Goal: Task Accomplishment & Management: Manage account settings

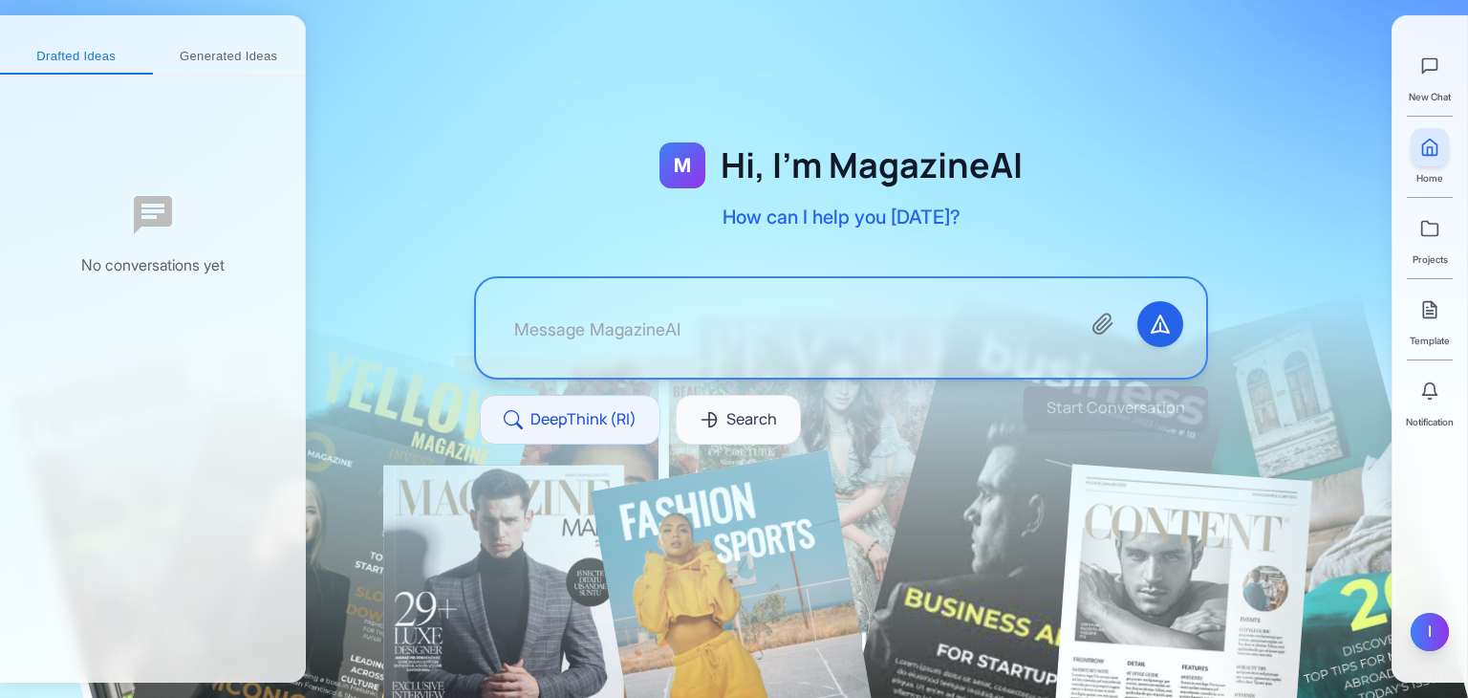
click at [1424, 633] on div "I" at bounding box center [1430, 632] width 38 height 38
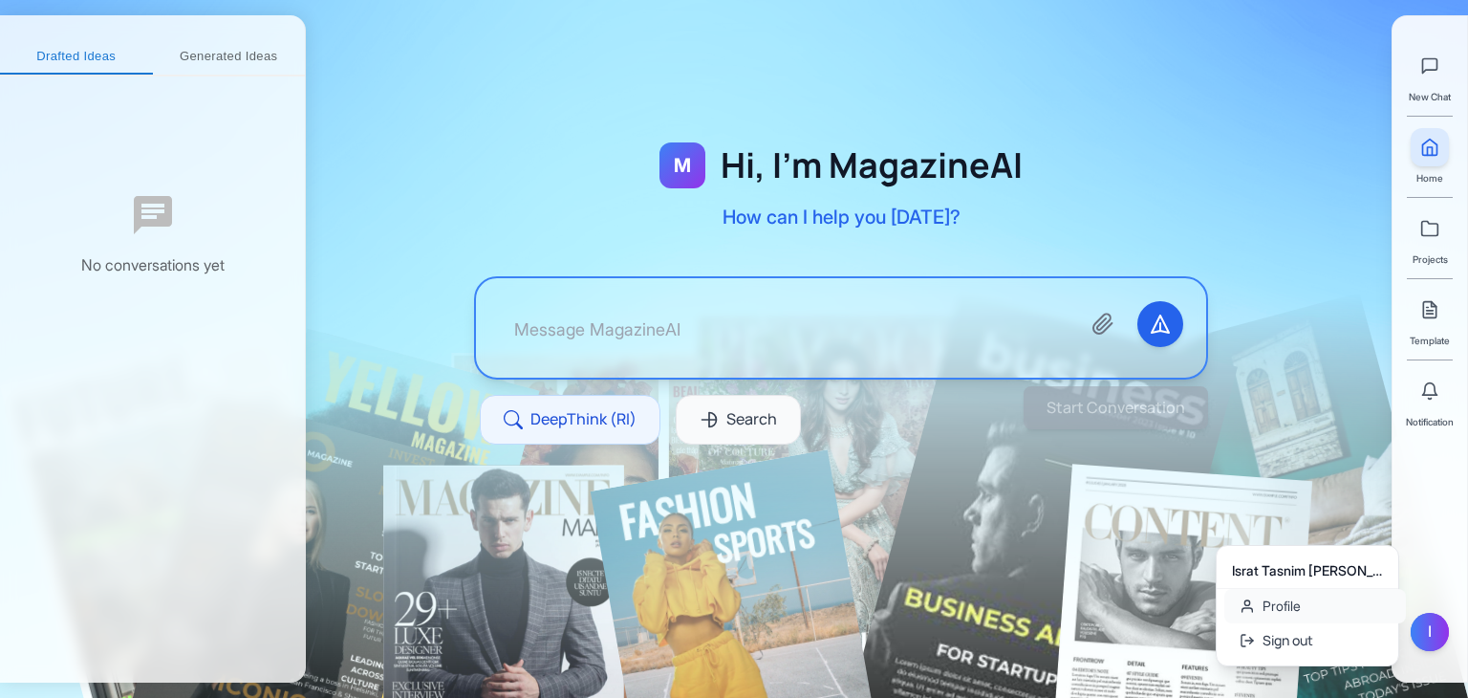
click at [1277, 616] on link "Profile" at bounding box center [1315, 606] width 182 height 34
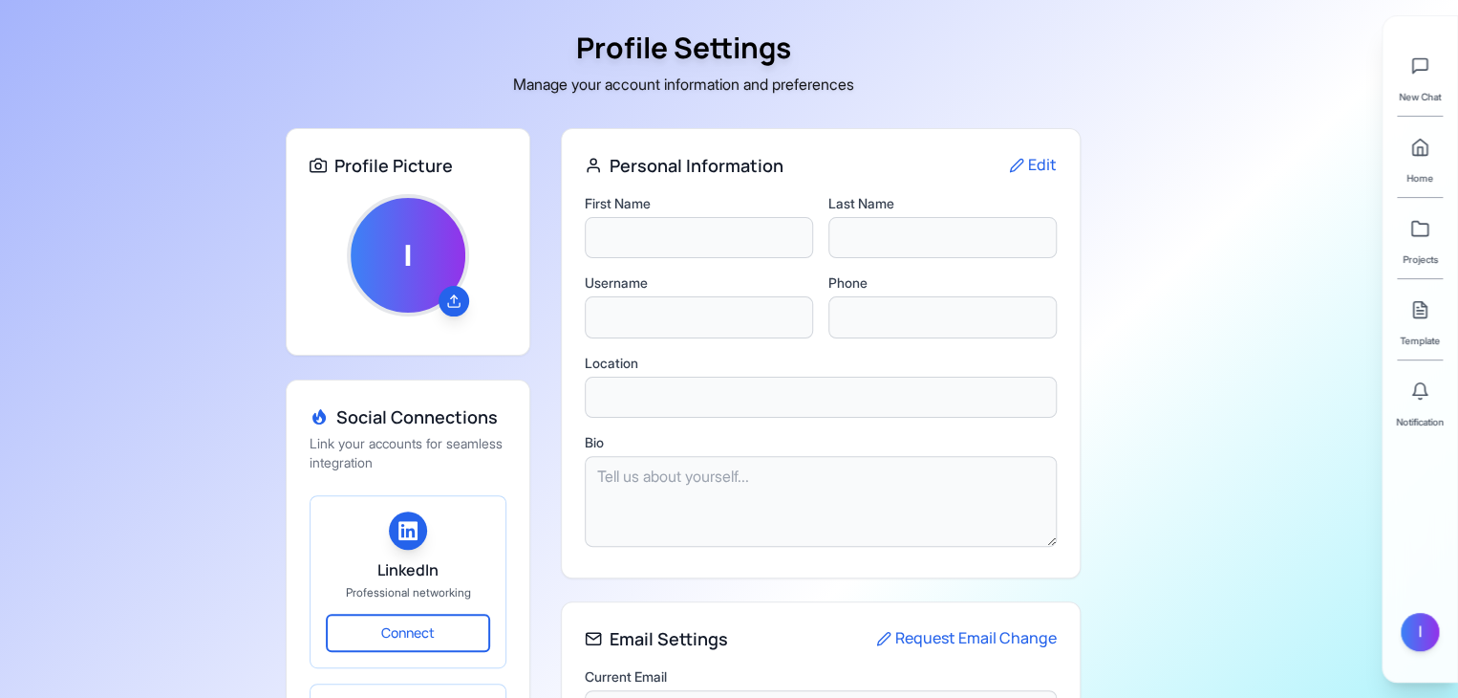
type input "Israt Tasnim"
type input "[PERSON_NAME]"
click at [417, 288] on div "IE" at bounding box center [408, 255] width 122 height 122
click at [455, 306] on icon at bounding box center [453, 305] width 11 height 4
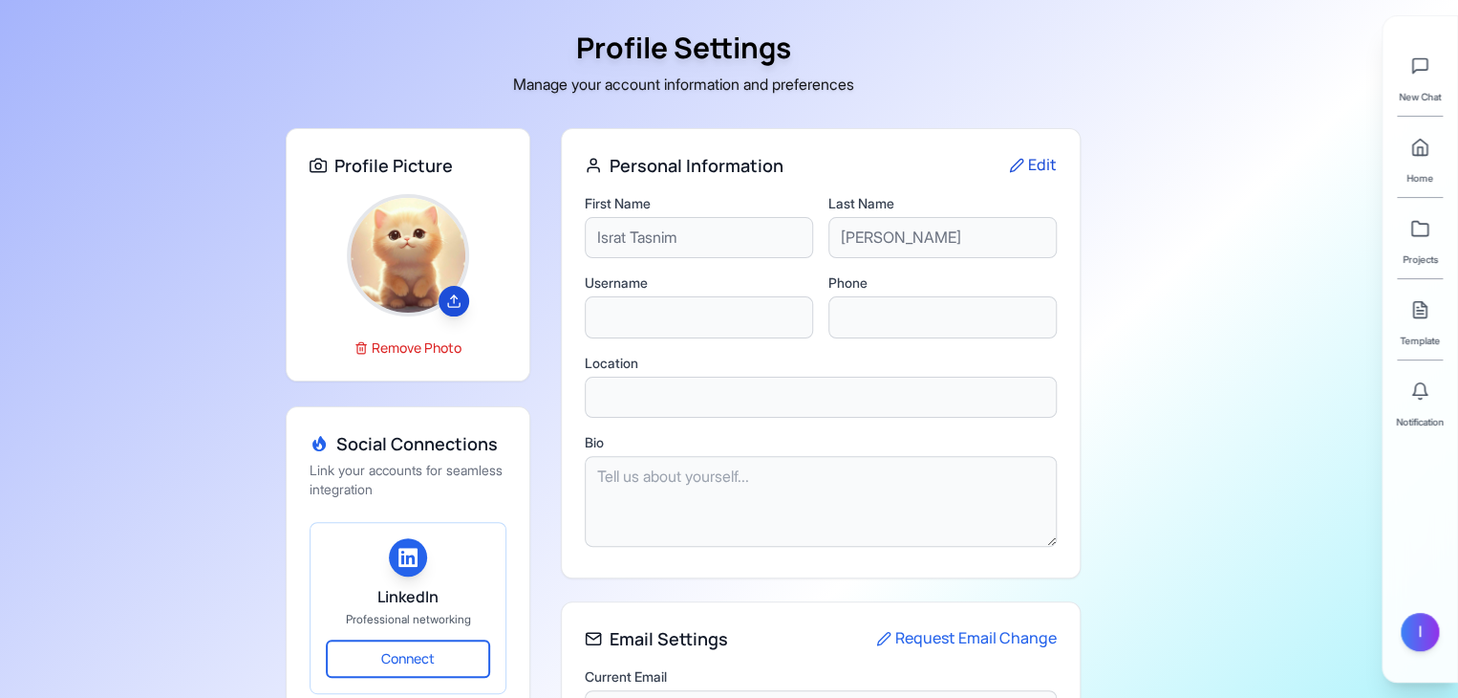
click at [1040, 169] on button "Edit" at bounding box center [1033, 165] width 48 height 25
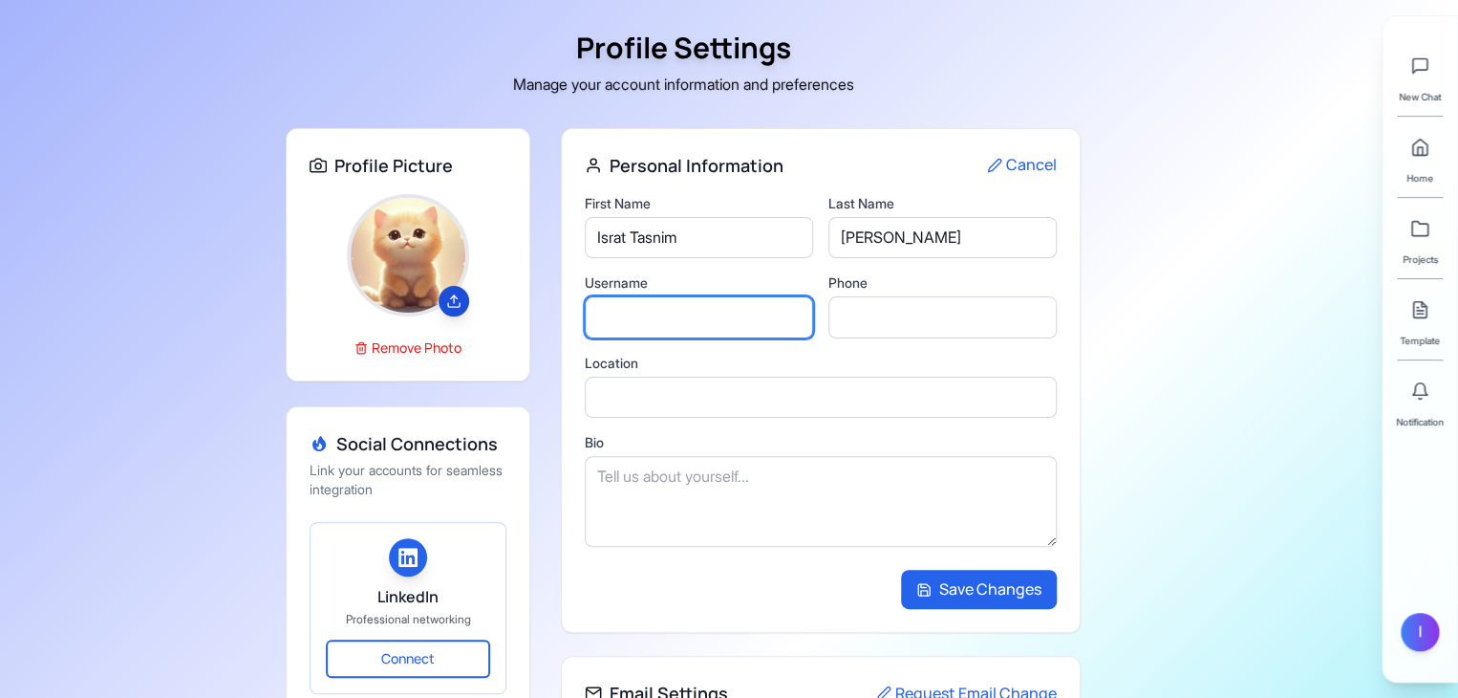
click at [671, 314] on input "text" at bounding box center [699, 317] width 228 height 42
type input "[PERSON_NAME]"
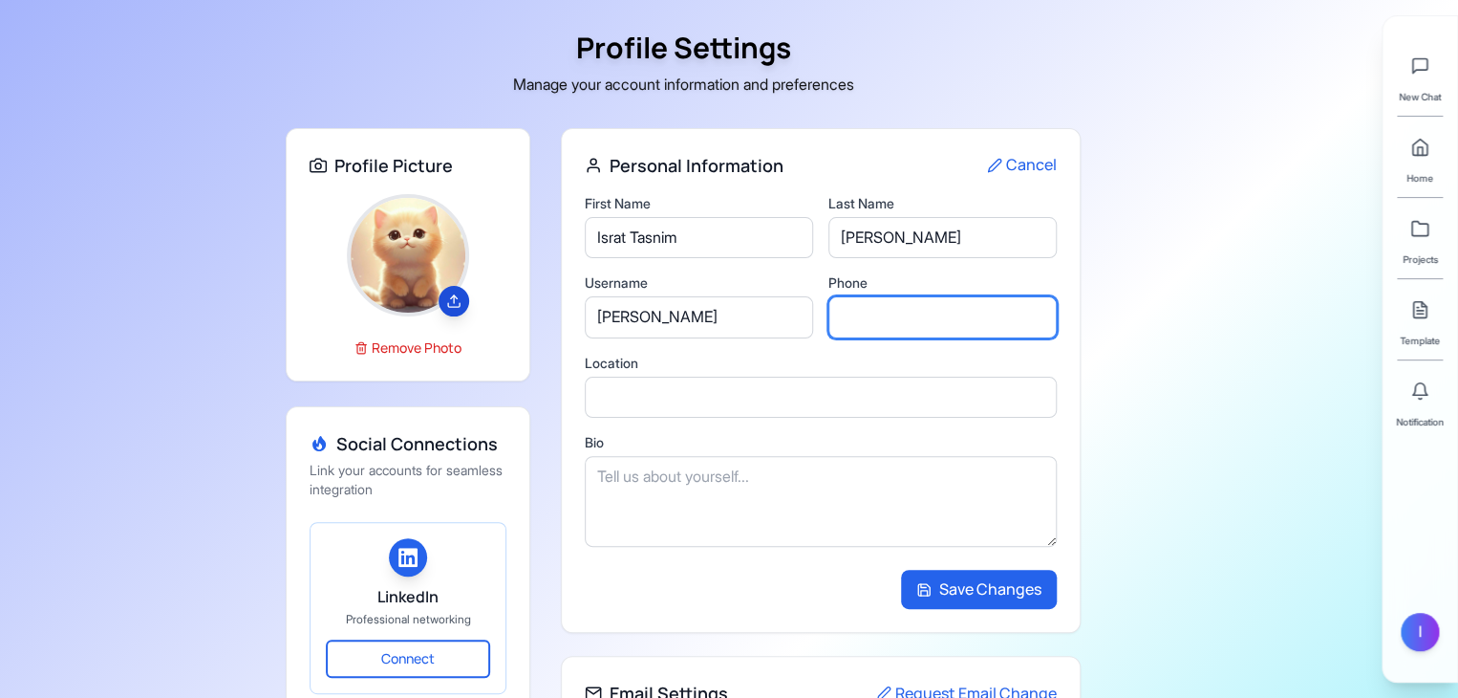
click at [854, 322] on input "tel" at bounding box center [943, 317] width 228 height 42
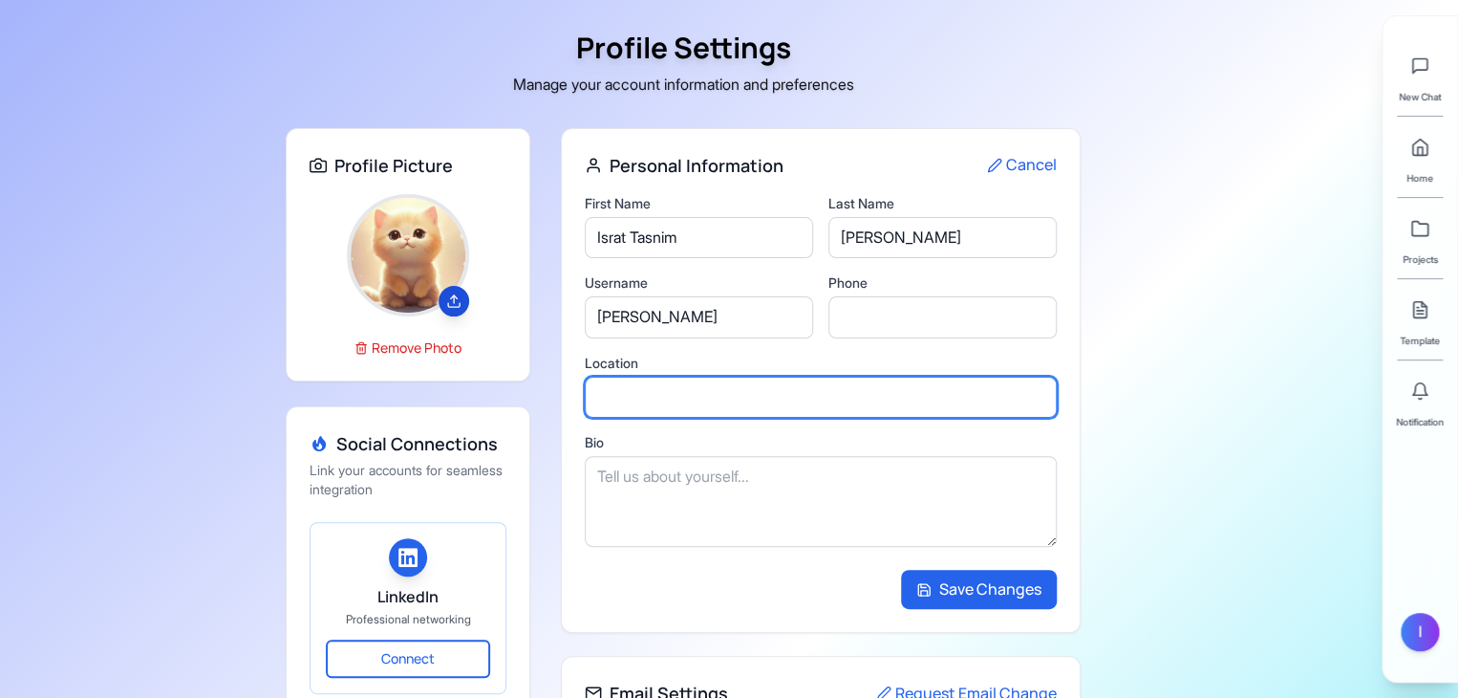
click at [689, 399] on input "text" at bounding box center [821, 398] width 472 height 42
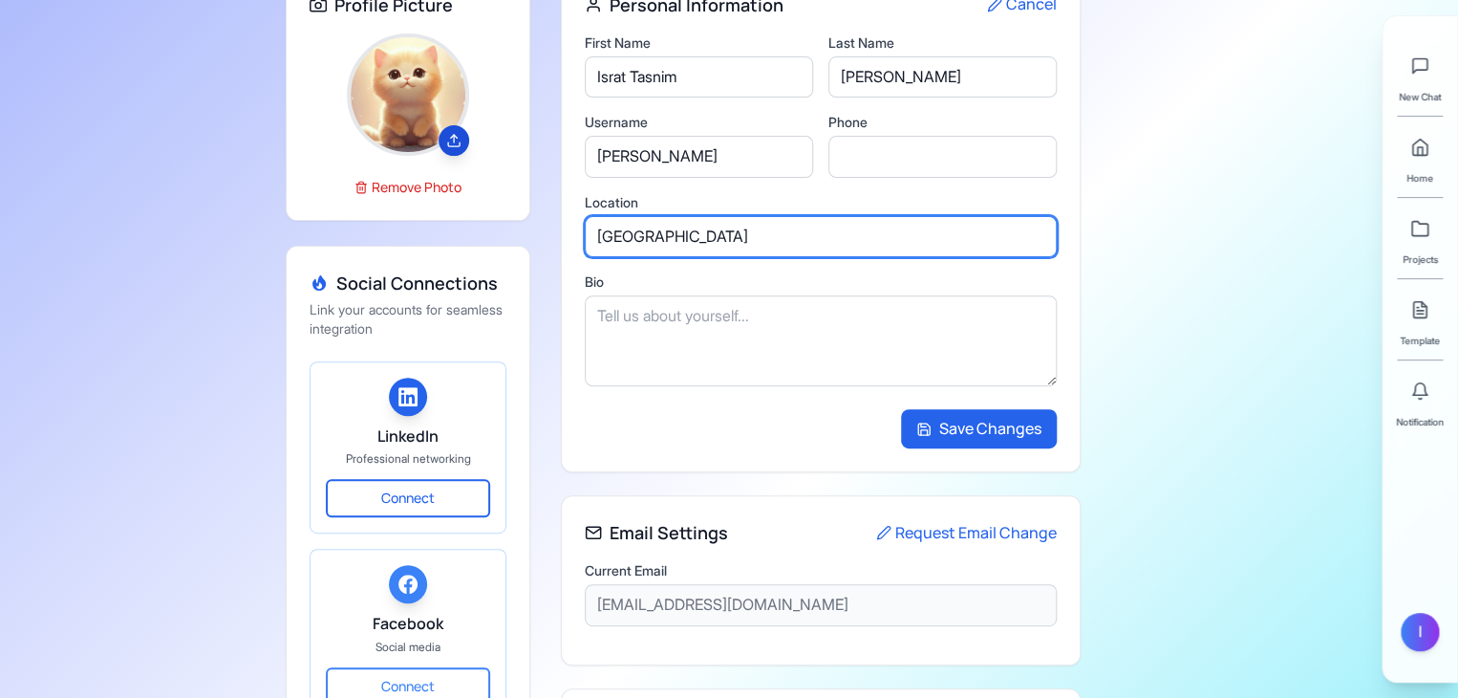
type input "[GEOGRAPHIC_DATA]"
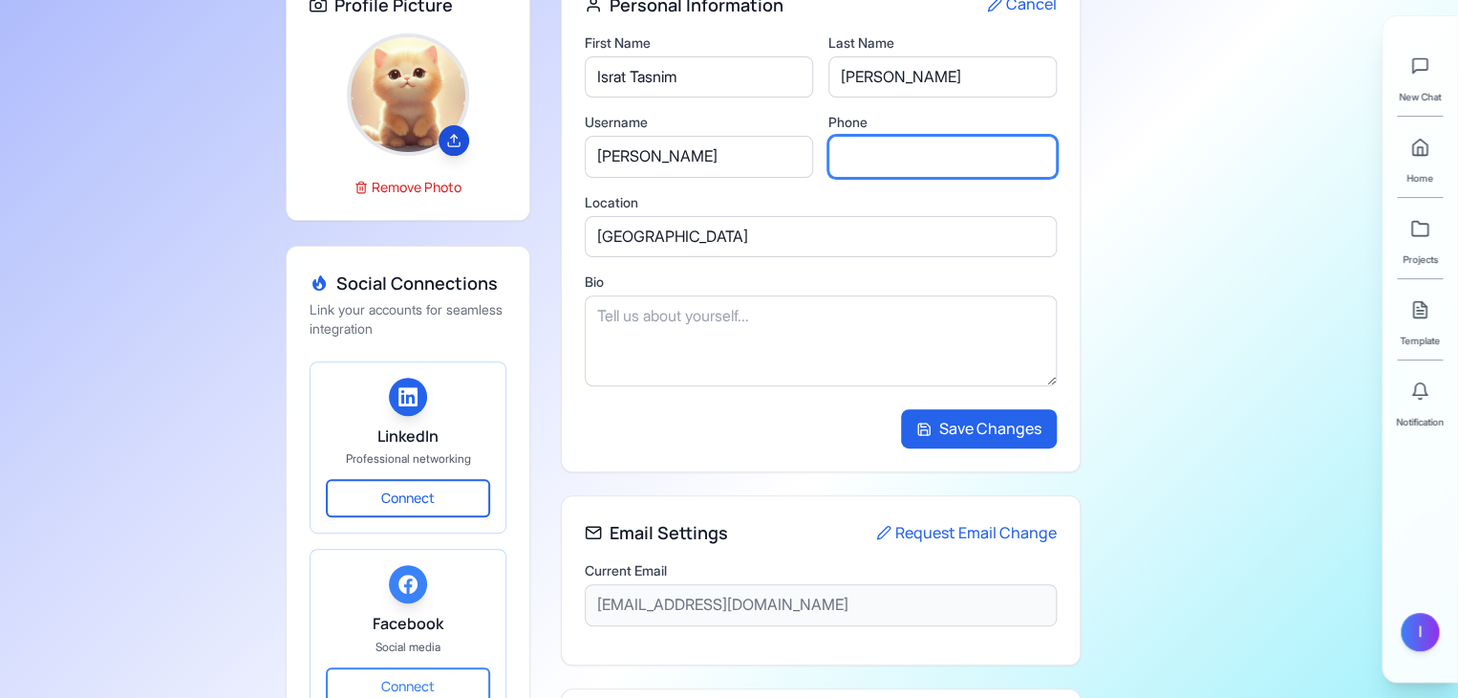
click at [875, 161] on input "tel" at bounding box center [943, 157] width 228 height 42
click at [842, 149] on input "01792635315" at bounding box center [943, 157] width 228 height 42
type input "[PHONE_NUMBER]"
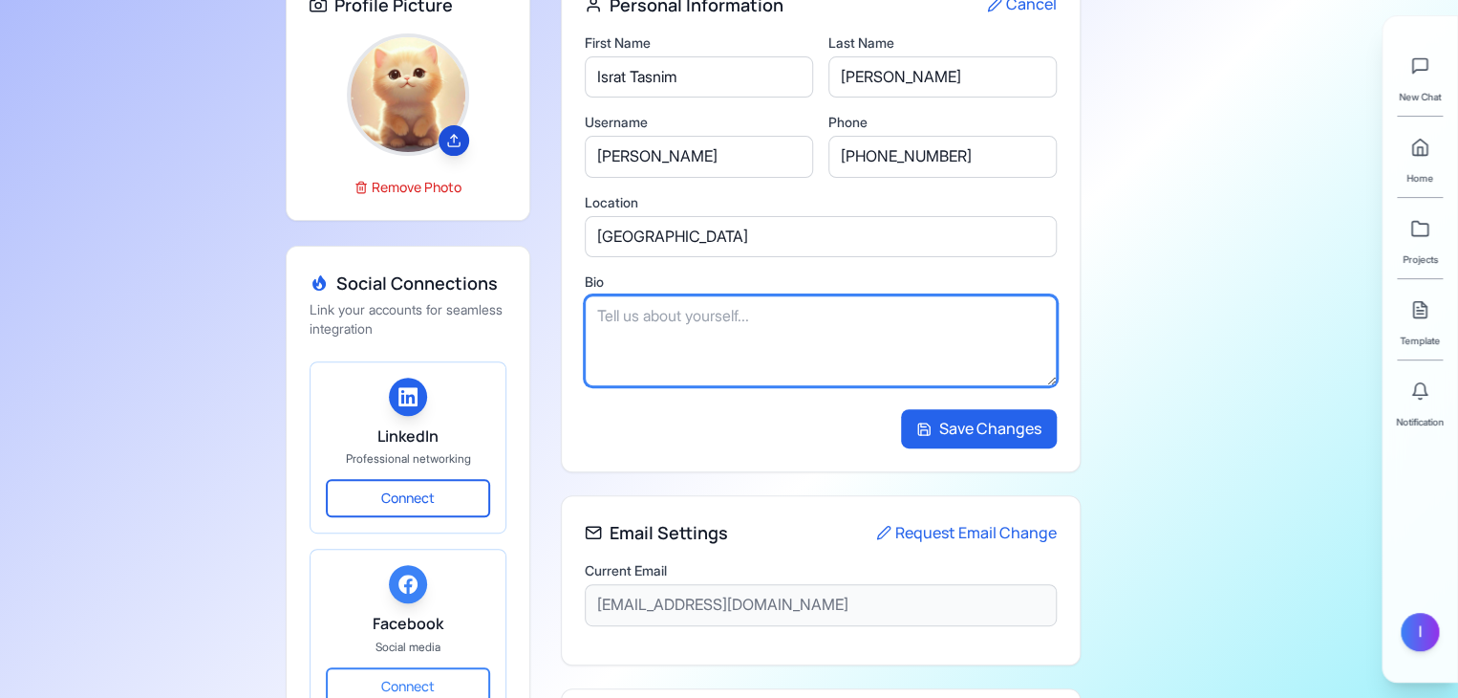
click at [748, 346] on textarea at bounding box center [821, 340] width 472 height 91
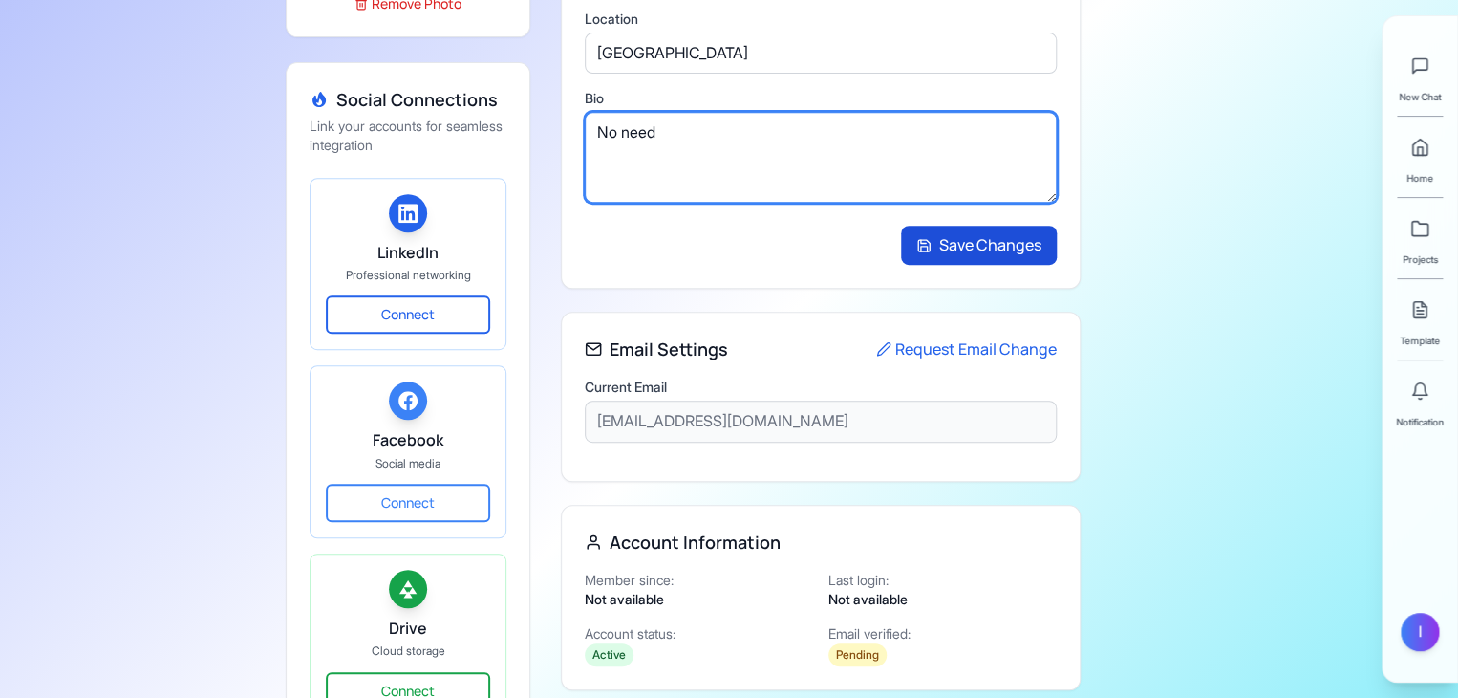
type textarea "No need"
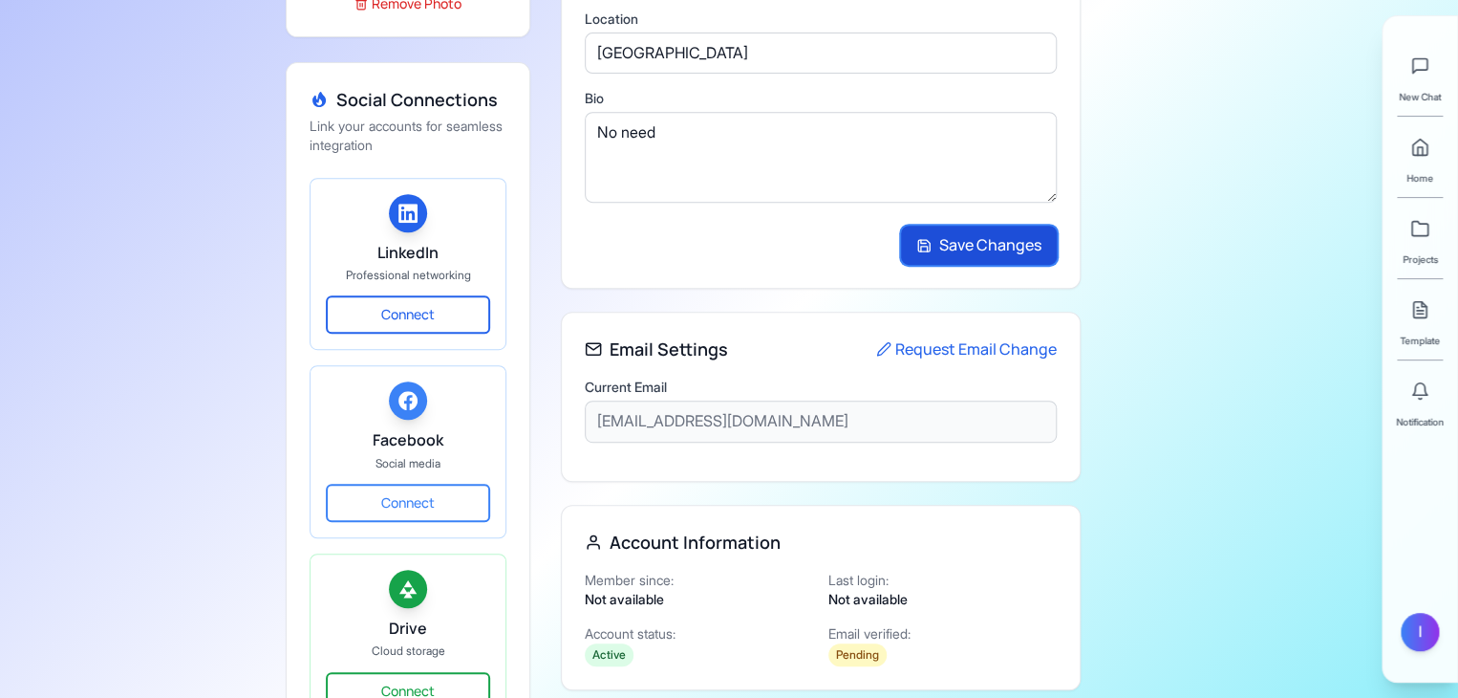
click at [994, 240] on button "Save Changes" at bounding box center [979, 246] width 156 height 40
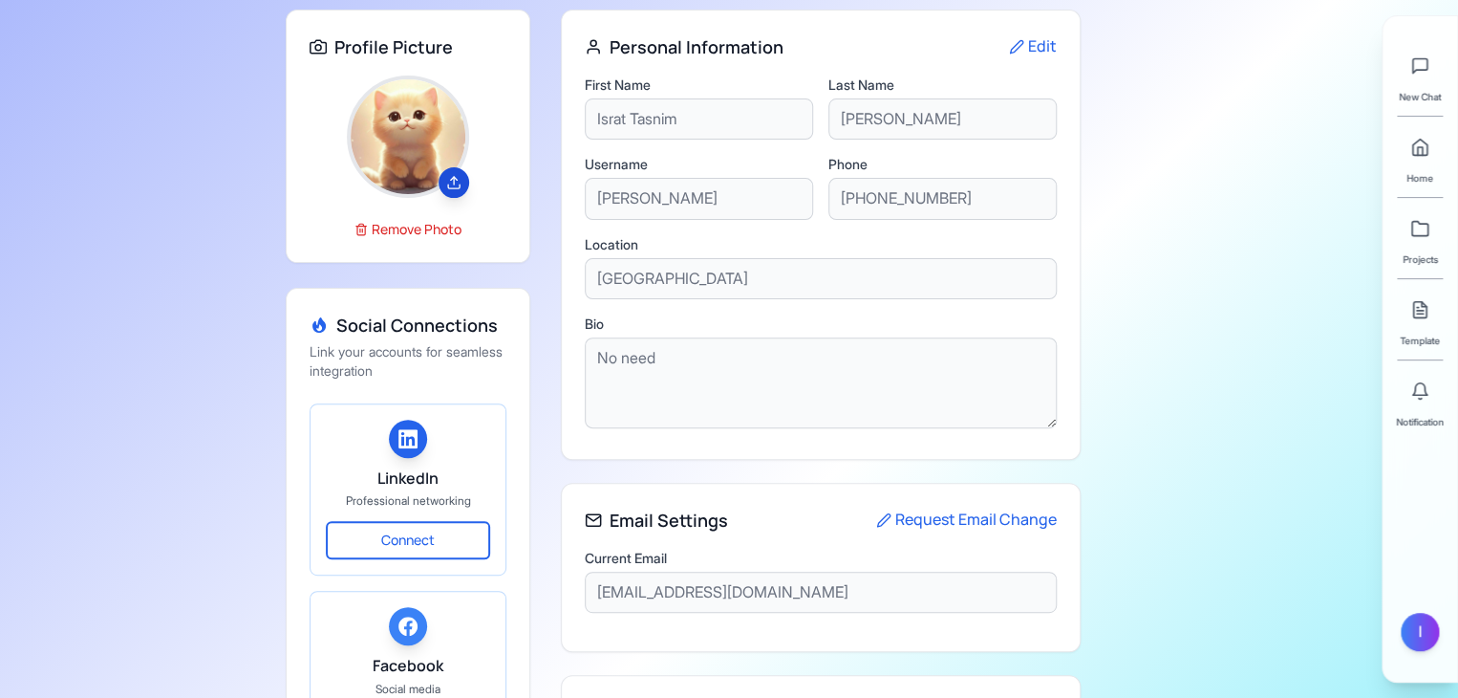
scroll to position [0, 0]
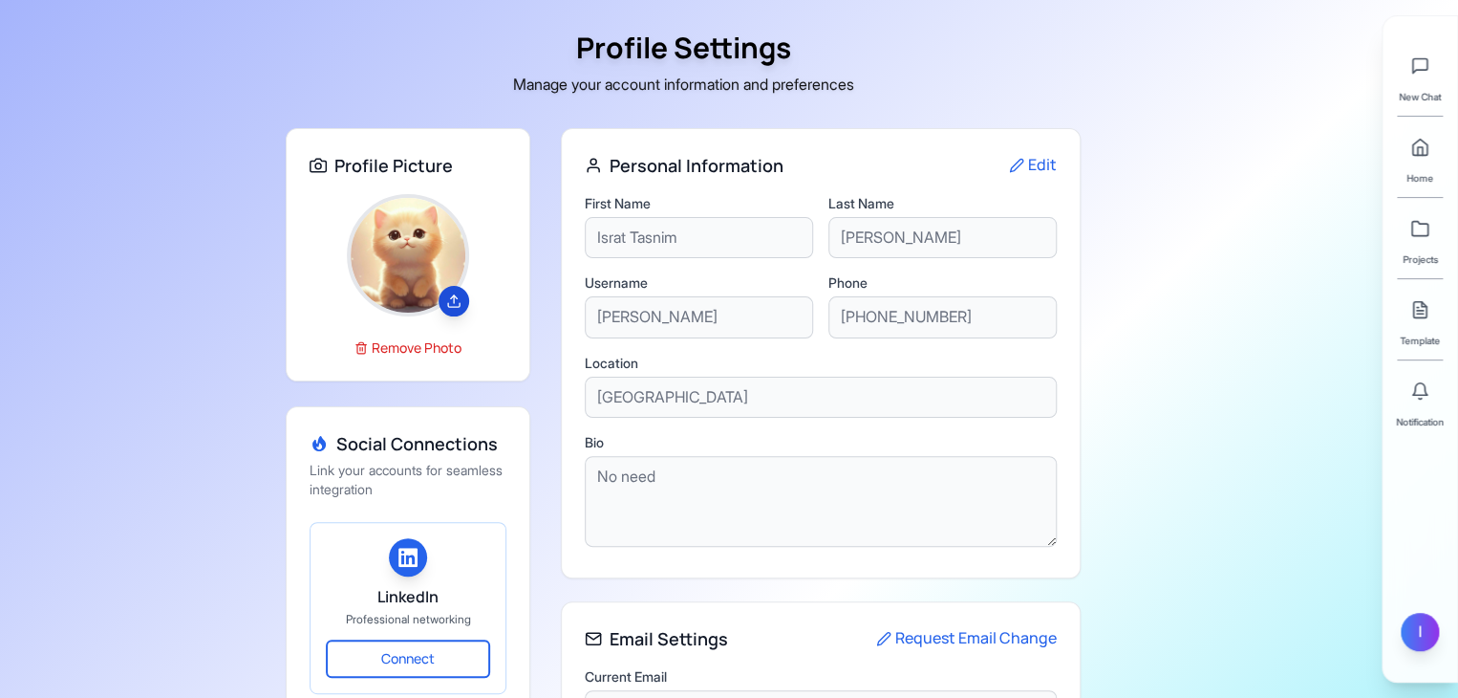
click at [1410, 636] on div "I" at bounding box center [1420, 632] width 38 height 38
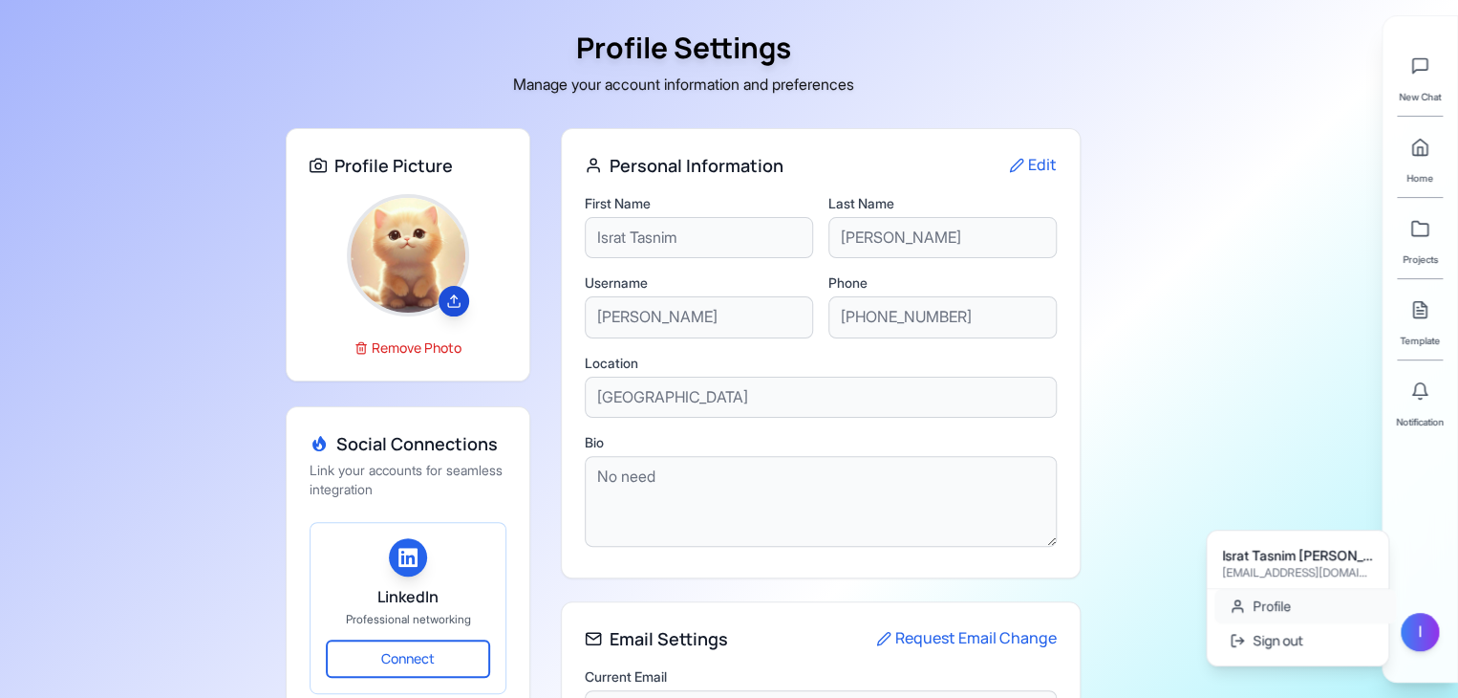
click at [1300, 616] on link "Profile" at bounding box center [1306, 606] width 182 height 34
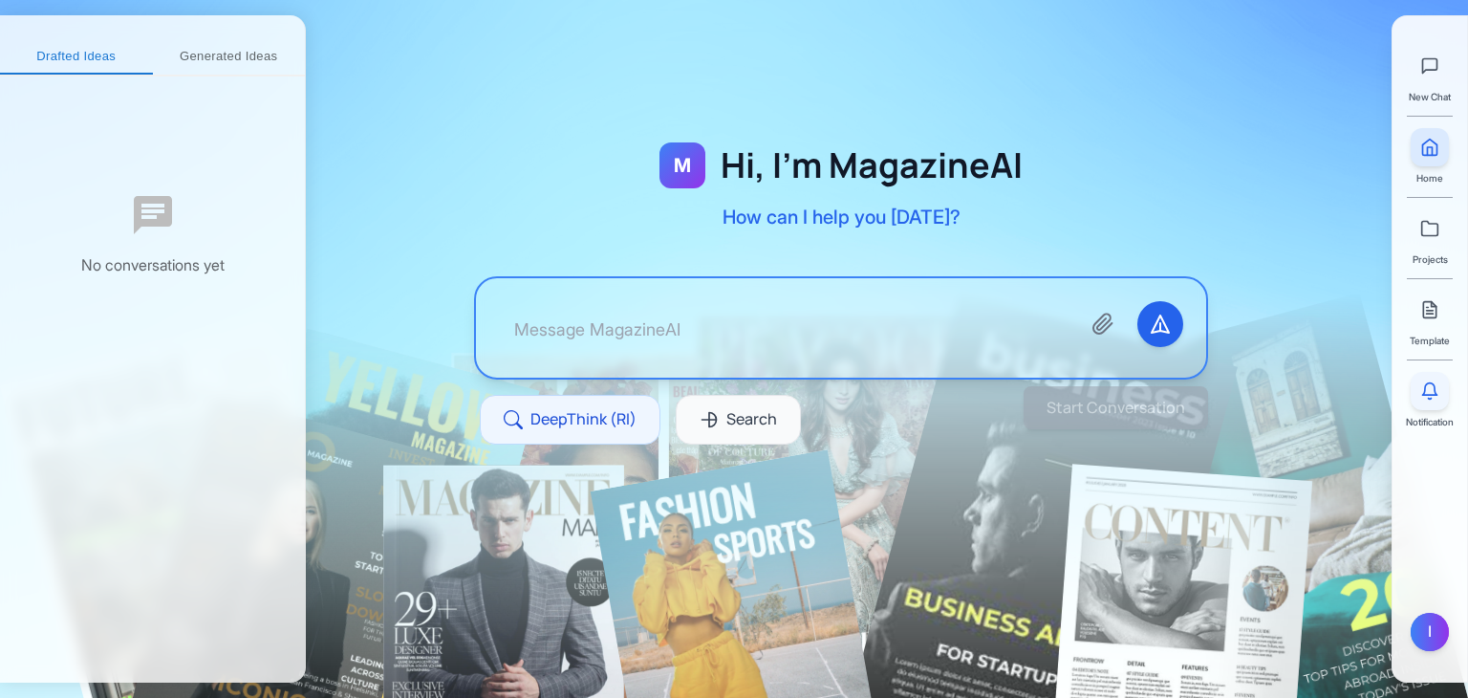
click at [1433, 381] on icon at bounding box center [1429, 390] width 19 height 19
click at [1421, 313] on icon at bounding box center [1429, 309] width 19 height 19
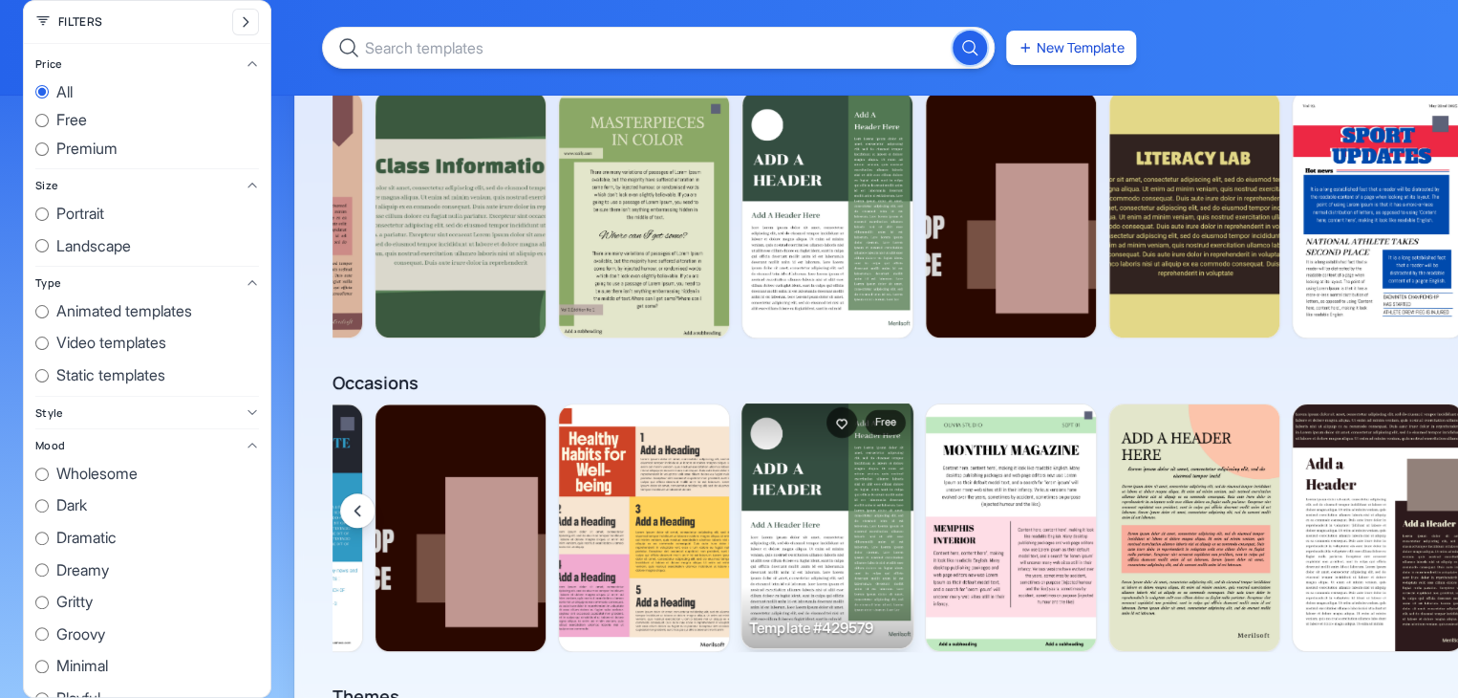
scroll to position [1118, 0]
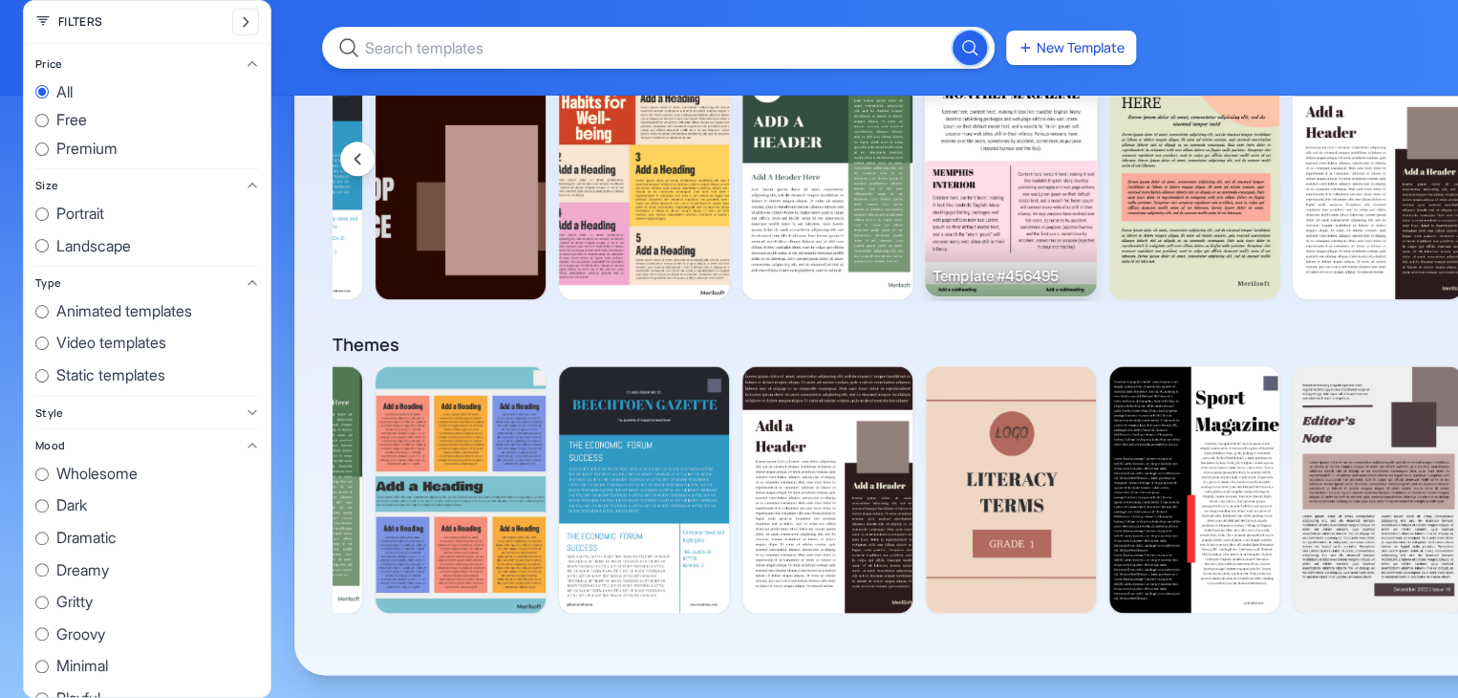
click at [990, 204] on img at bounding box center [1011, 172] width 172 height 249
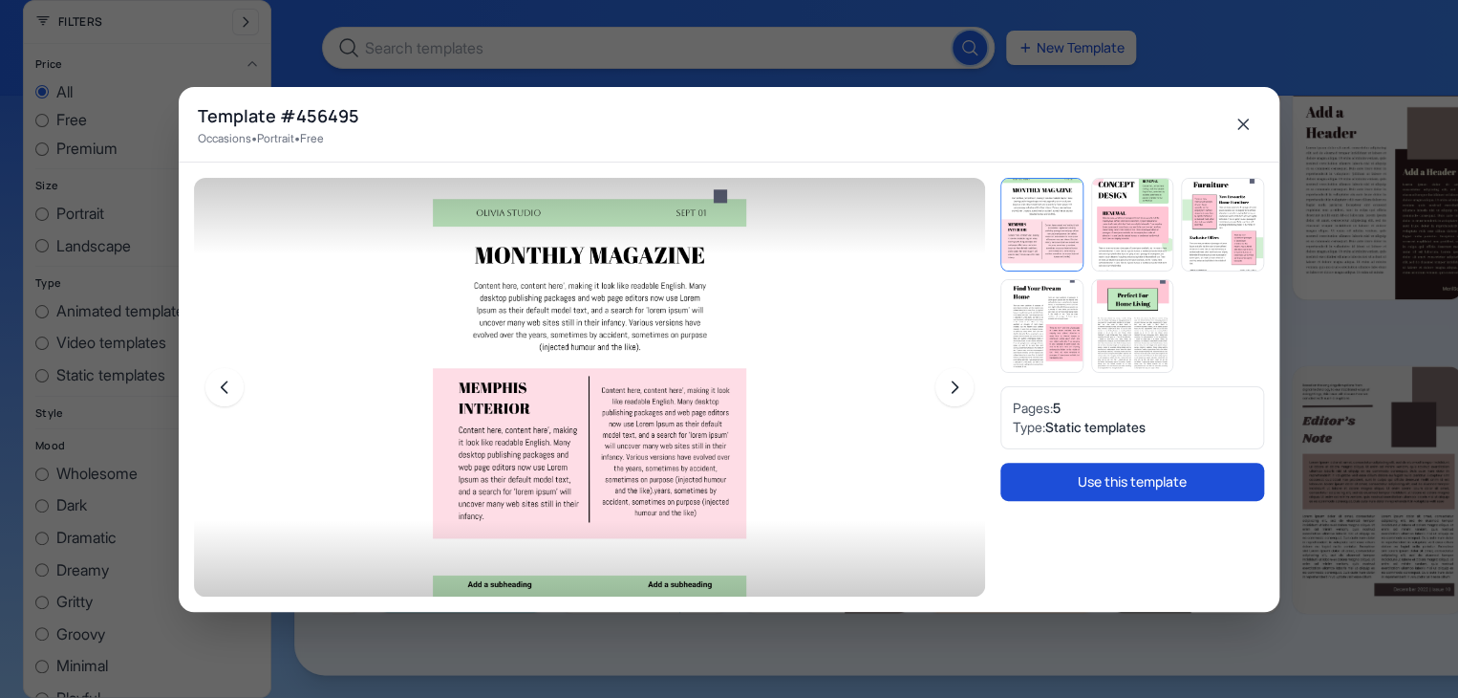
click at [1145, 493] on button "Use this template" at bounding box center [1133, 482] width 264 height 38
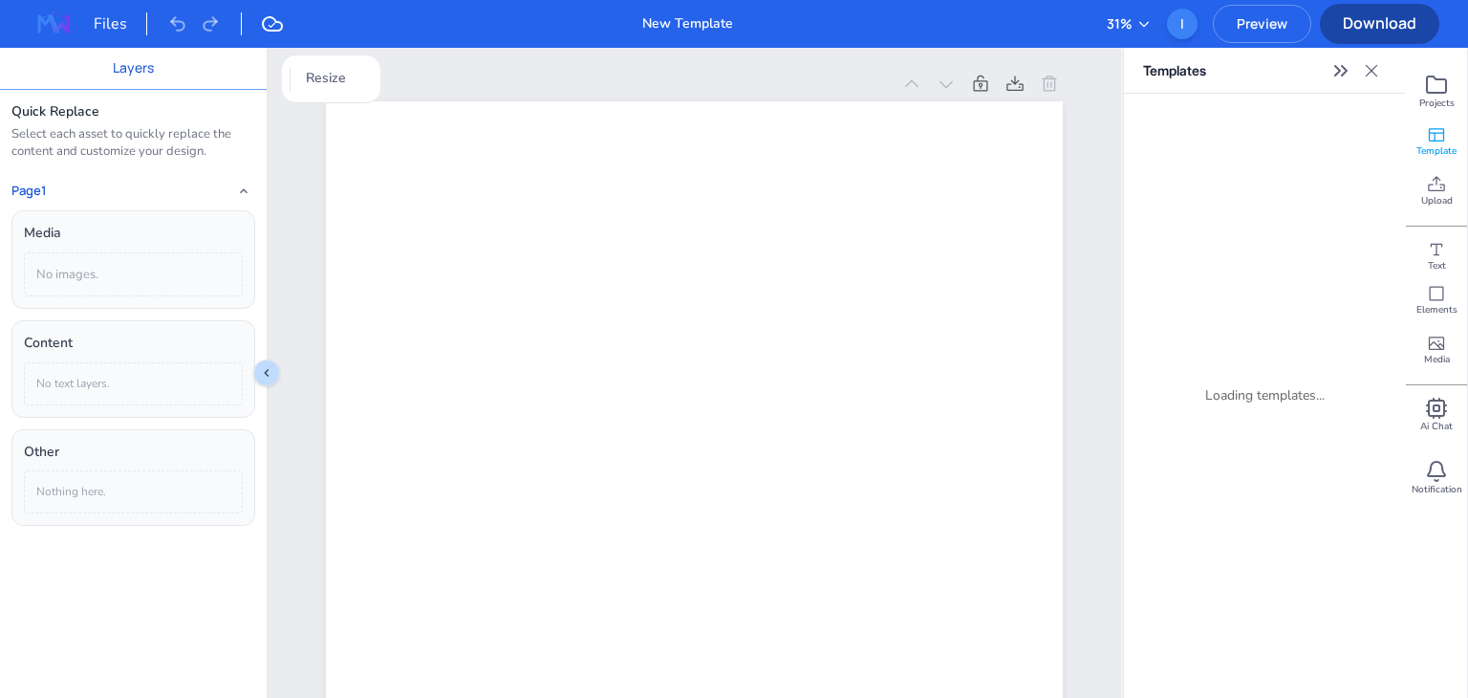
click at [1433, 153] on span "Template" at bounding box center [1436, 150] width 40 height 13
click at [1433, 139] on icon at bounding box center [1436, 134] width 19 height 19
click at [1429, 345] on icon at bounding box center [1436, 342] width 15 height 13
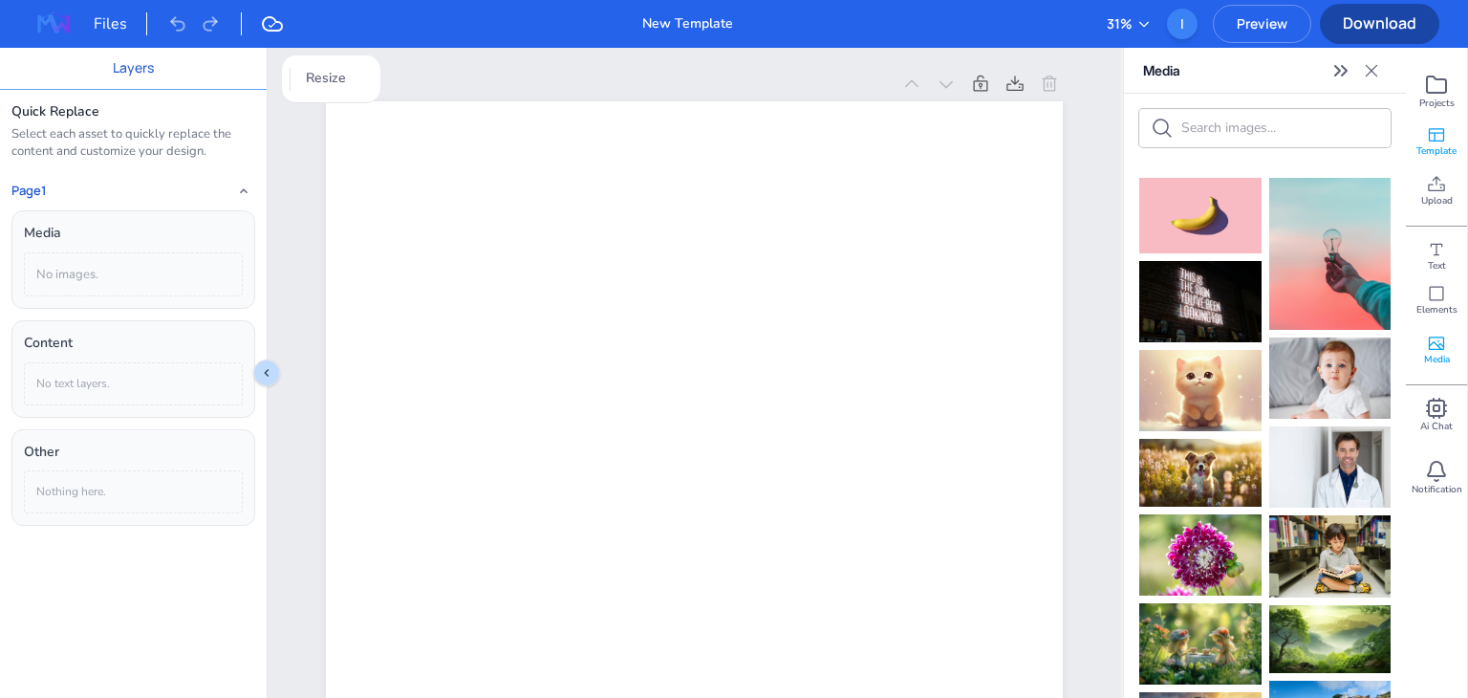
click at [1435, 144] on span "Template" at bounding box center [1436, 150] width 40 height 13
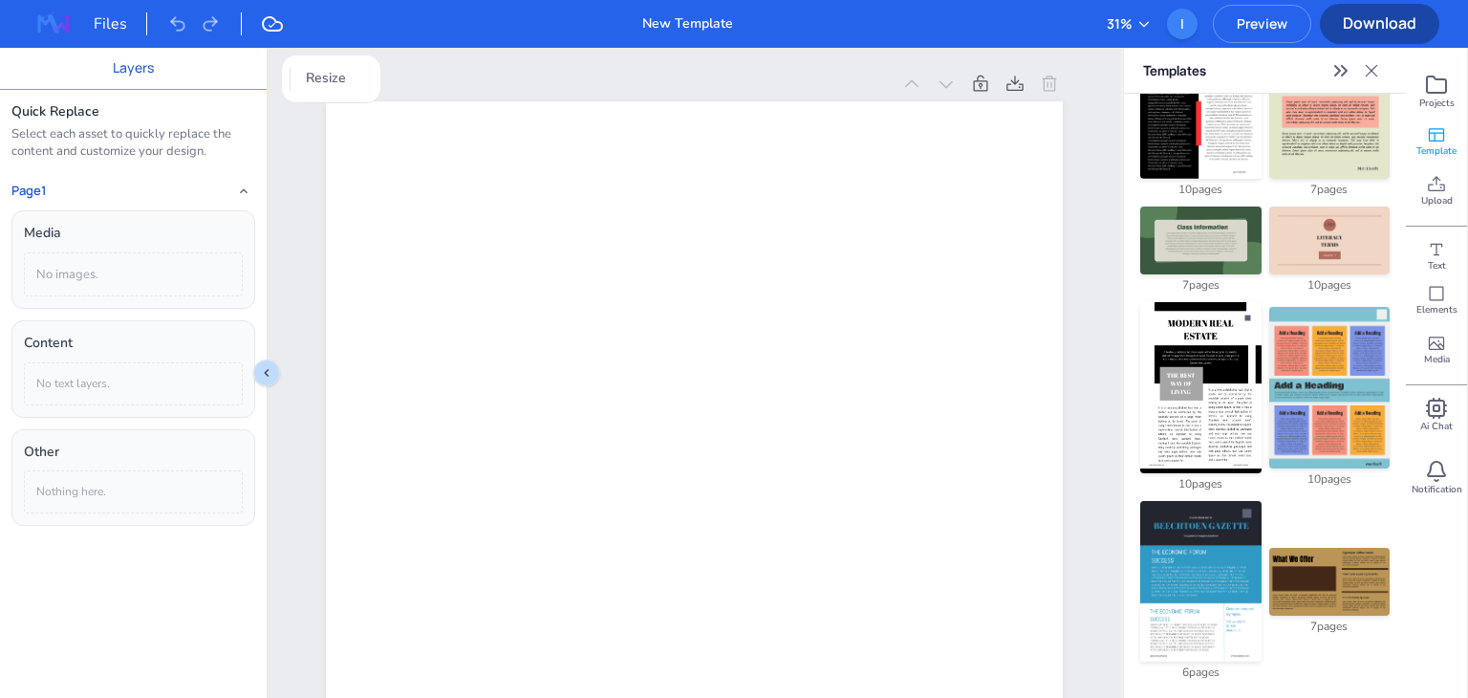
scroll to position [1894, 0]
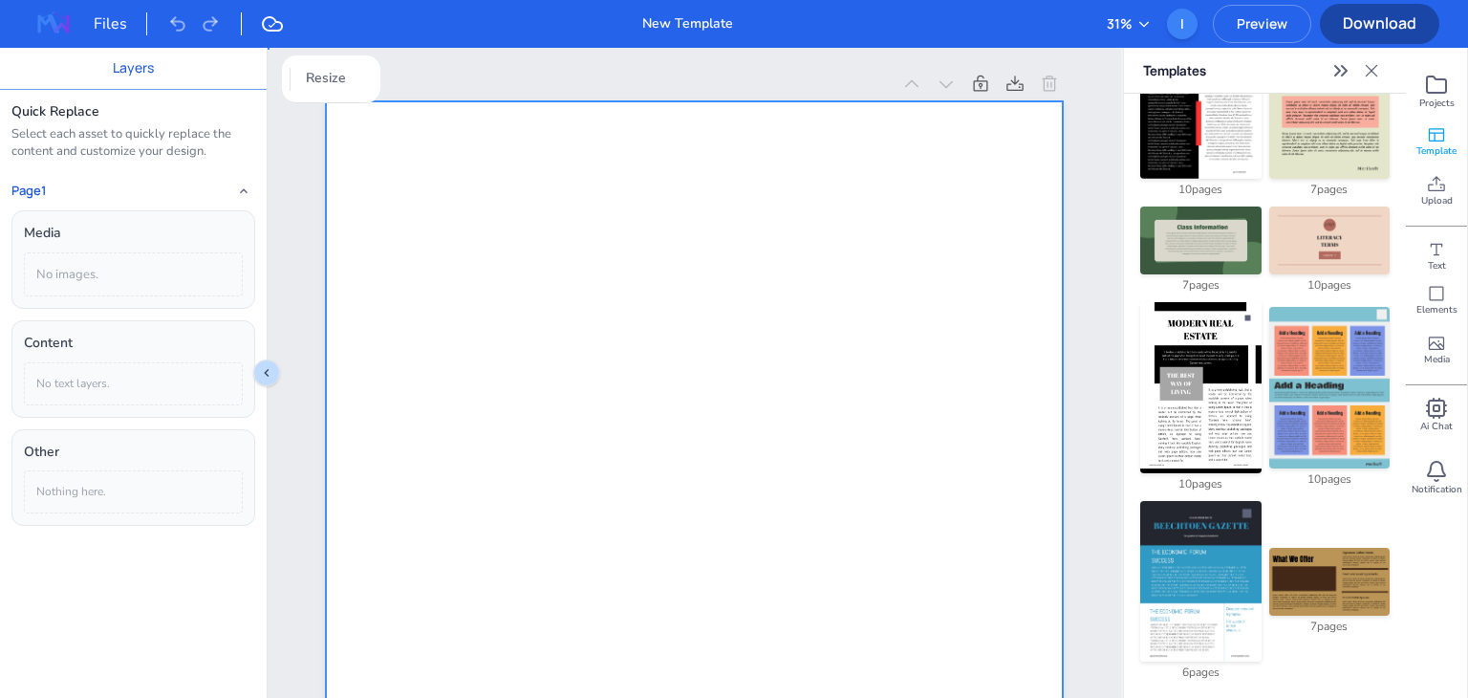
click at [634, 288] on div at bounding box center [694, 622] width 737 height 1043
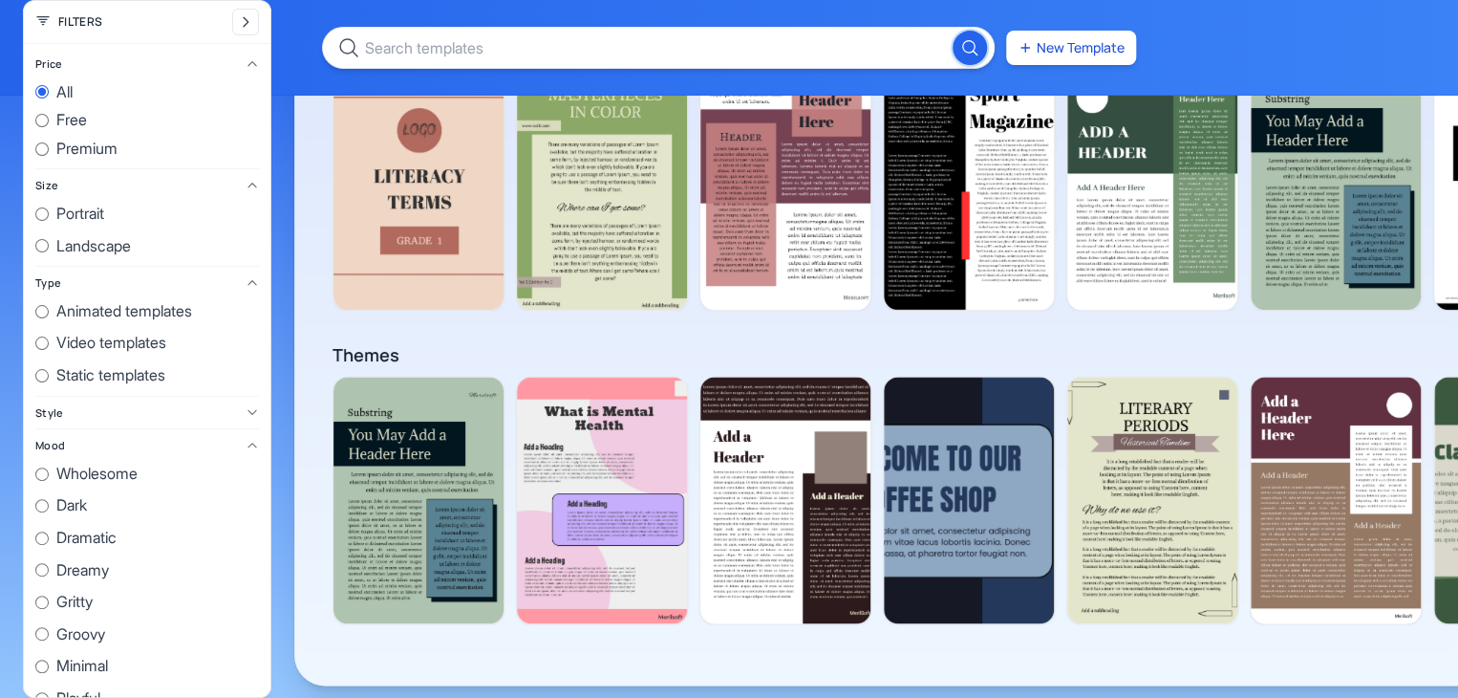
scroll to position [0, 3444]
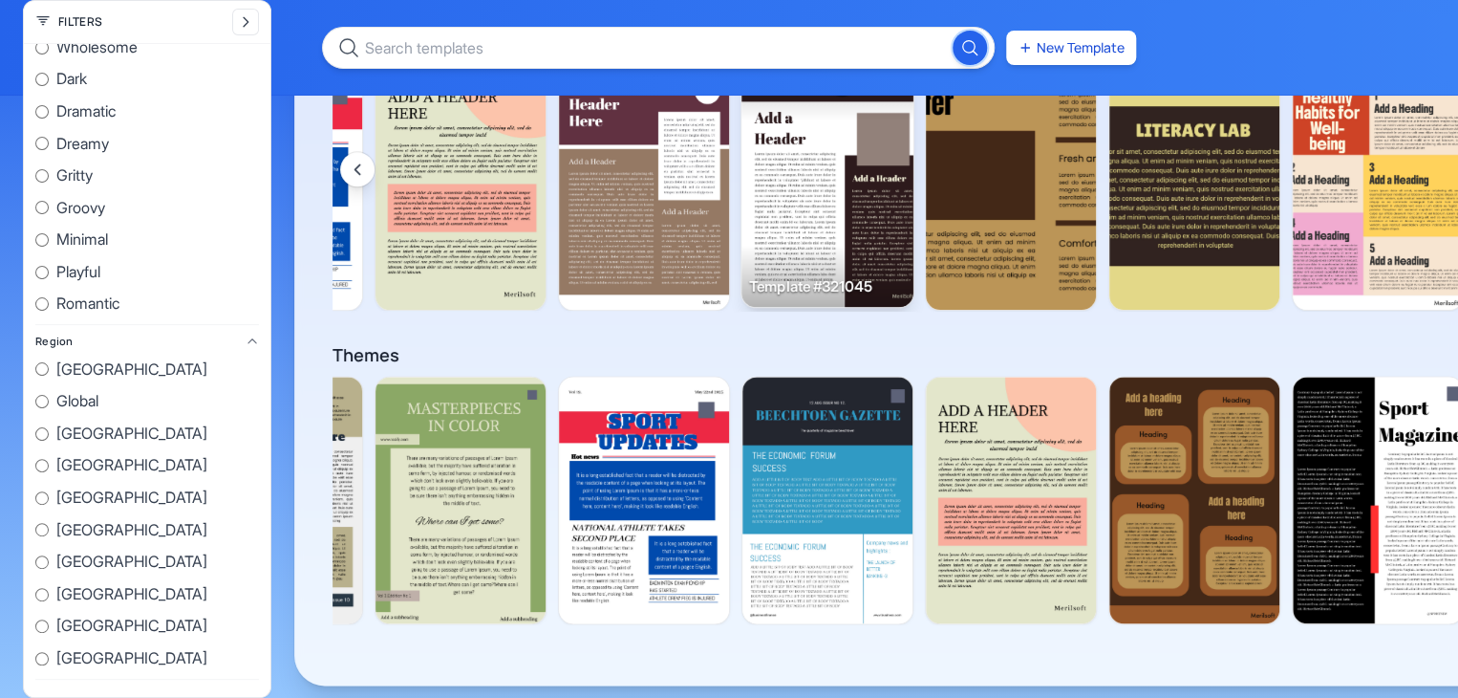
click at [775, 201] on img at bounding box center [828, 182] width 172 height 249
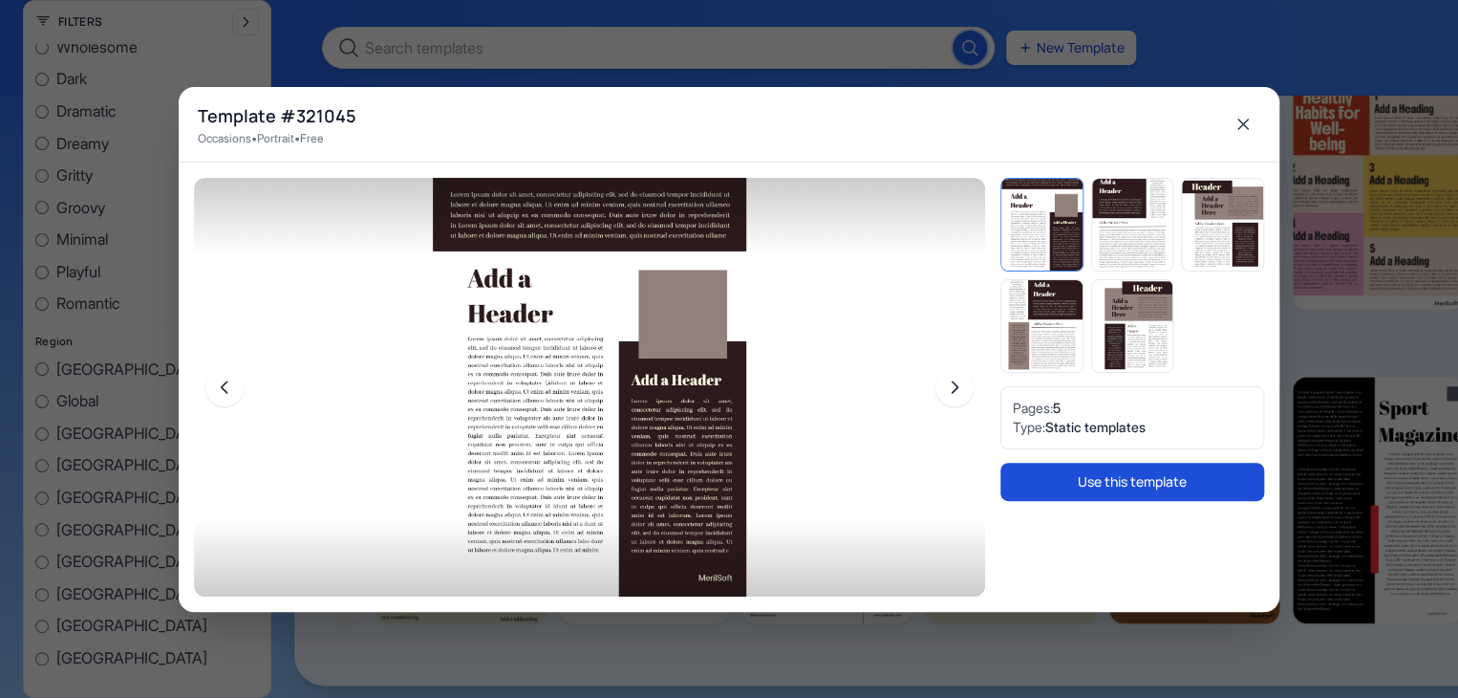
click at [1128, 480] on button "Use this template" at bounding box center [1133, 482] width 264 height 38
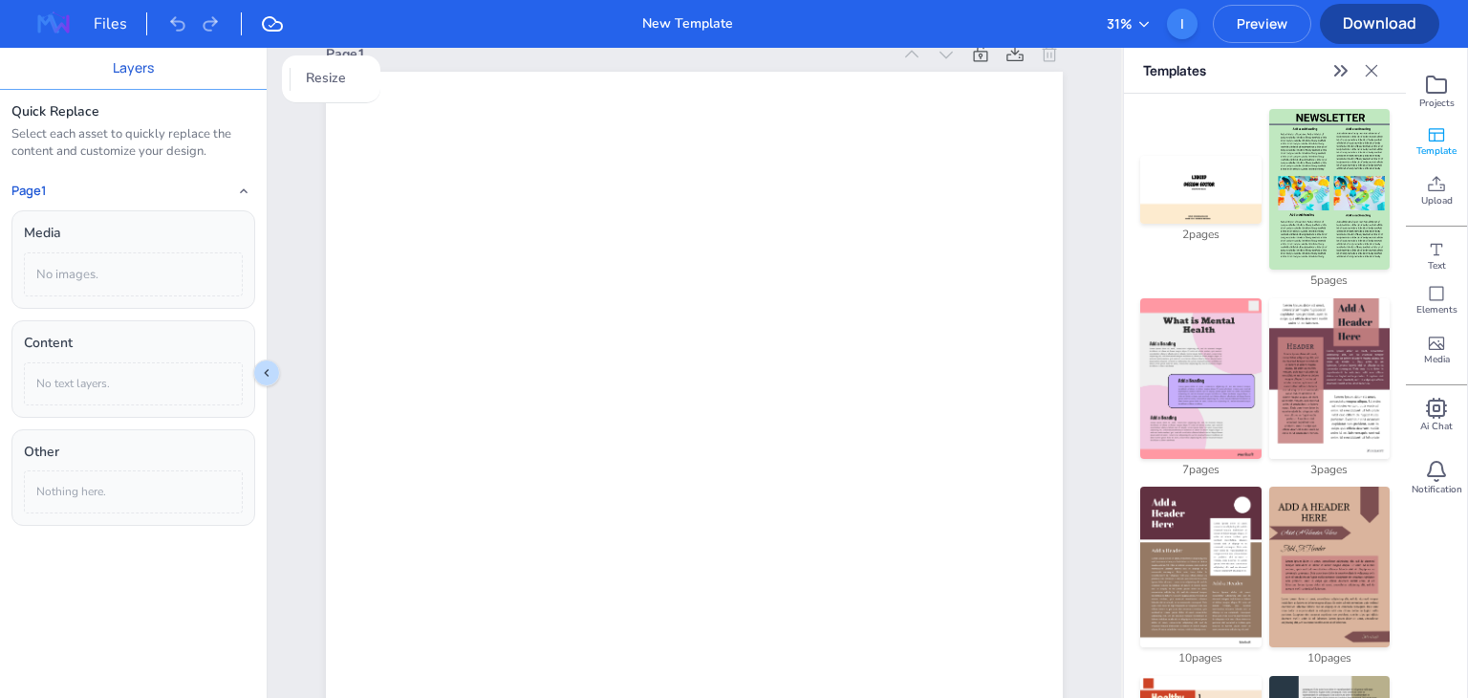
click at [1219, 313] on img at bounding box center [1200, 378] width 120 height 161
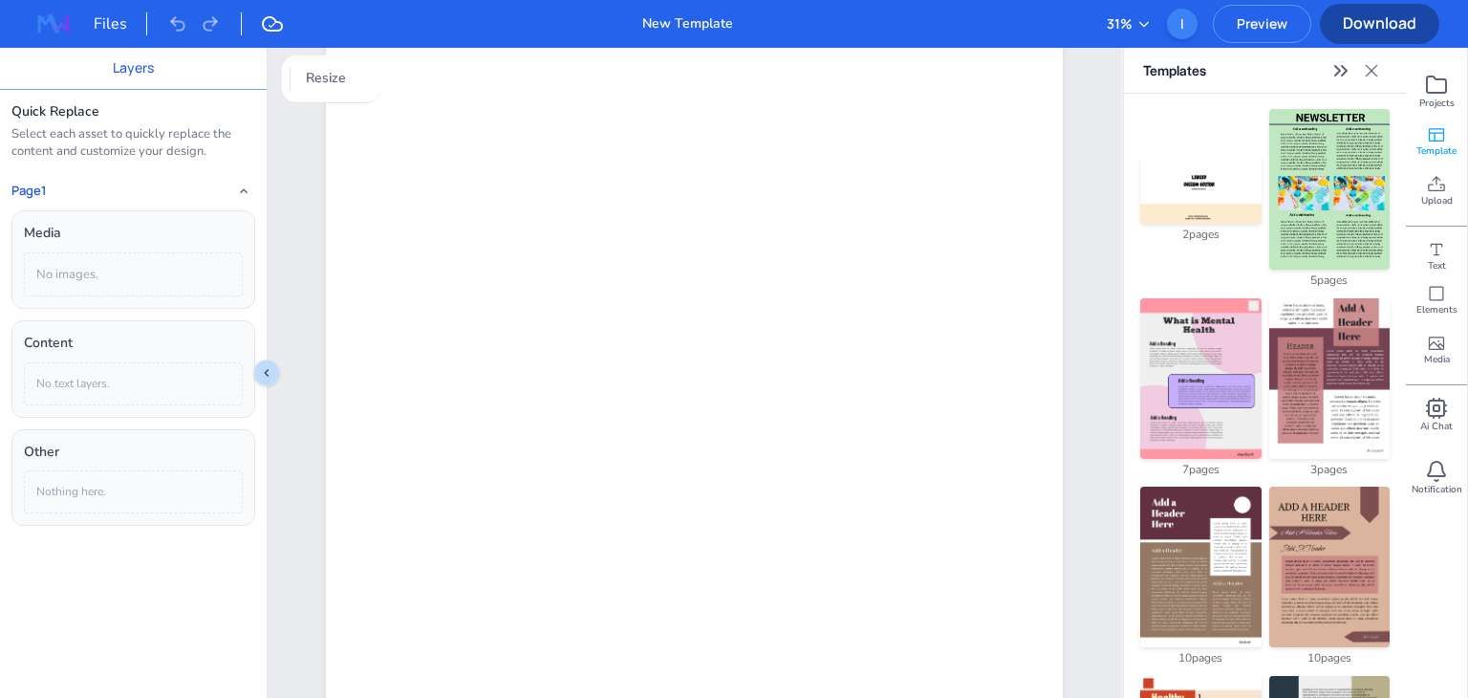
click at [1140, 18] on icon at bounding box center [1143, 23] width 15 height 15
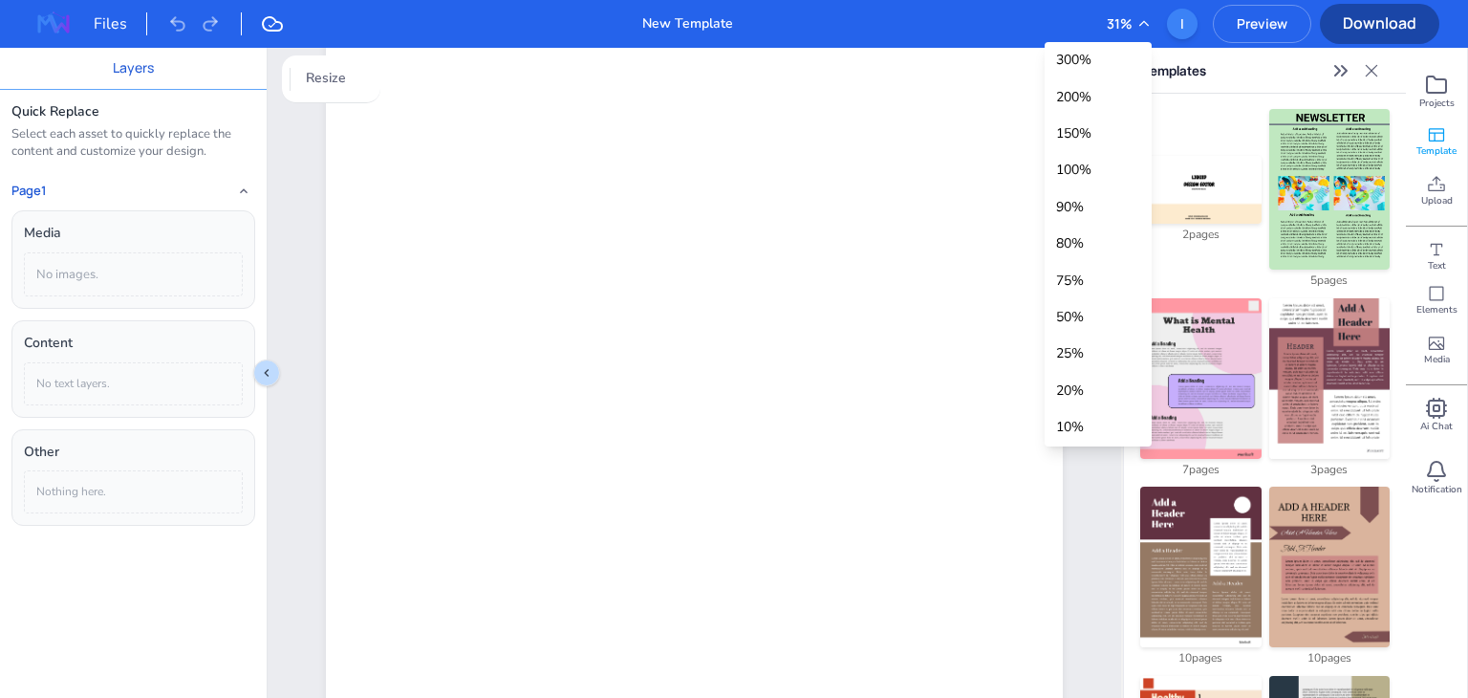
click at [1140, 18] on icon at bounding box center [1143, 23] width 15 height 15
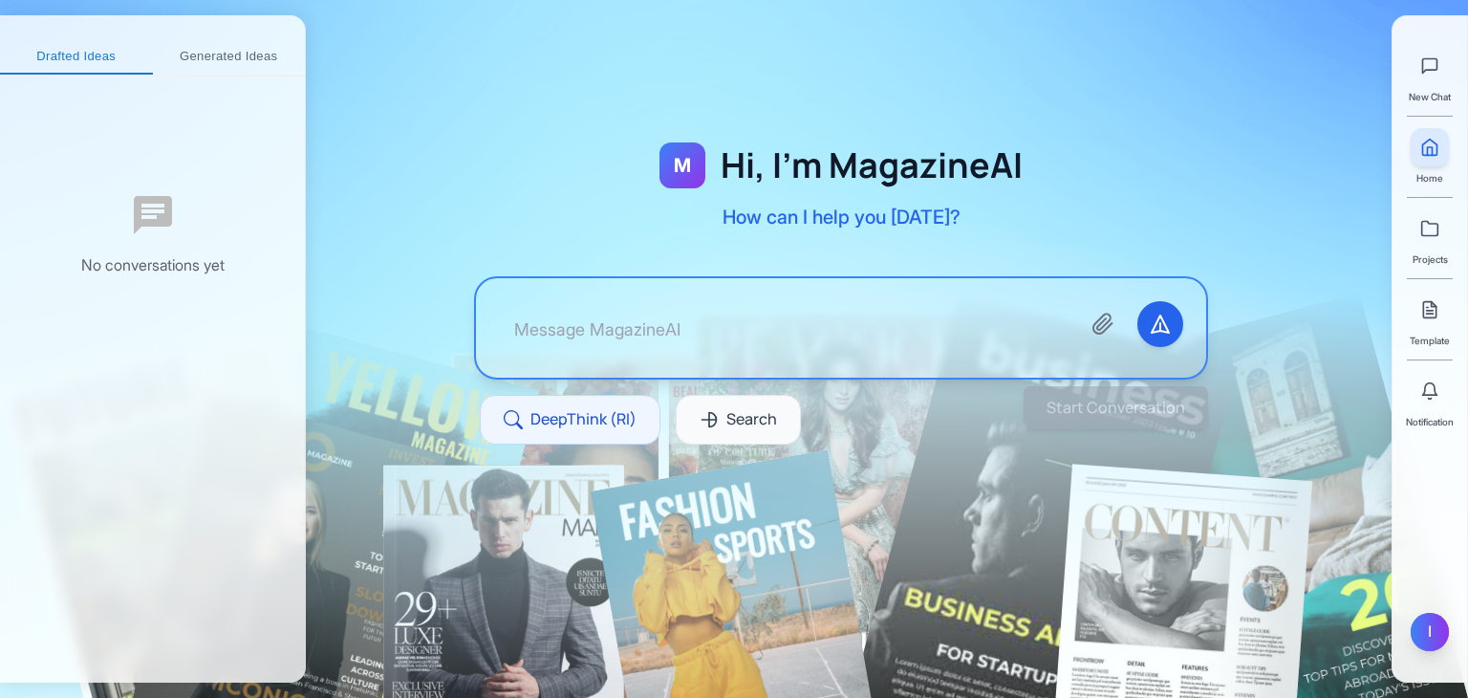
click at [1435, 624] on div "I" at bounding box center [1430, 632] width 38 height 38
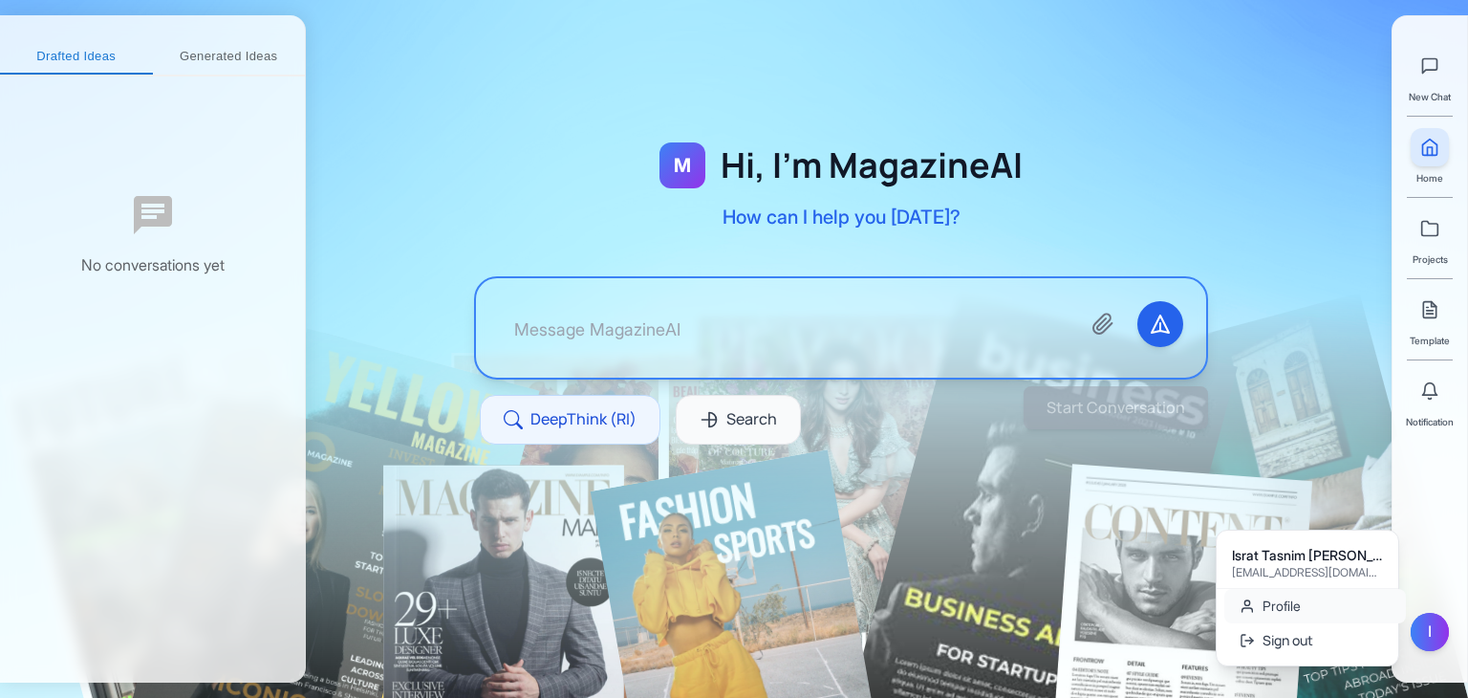
click at [1296, 608] on link "Profile" at bounding box center [1315, 606] width 182 height 34
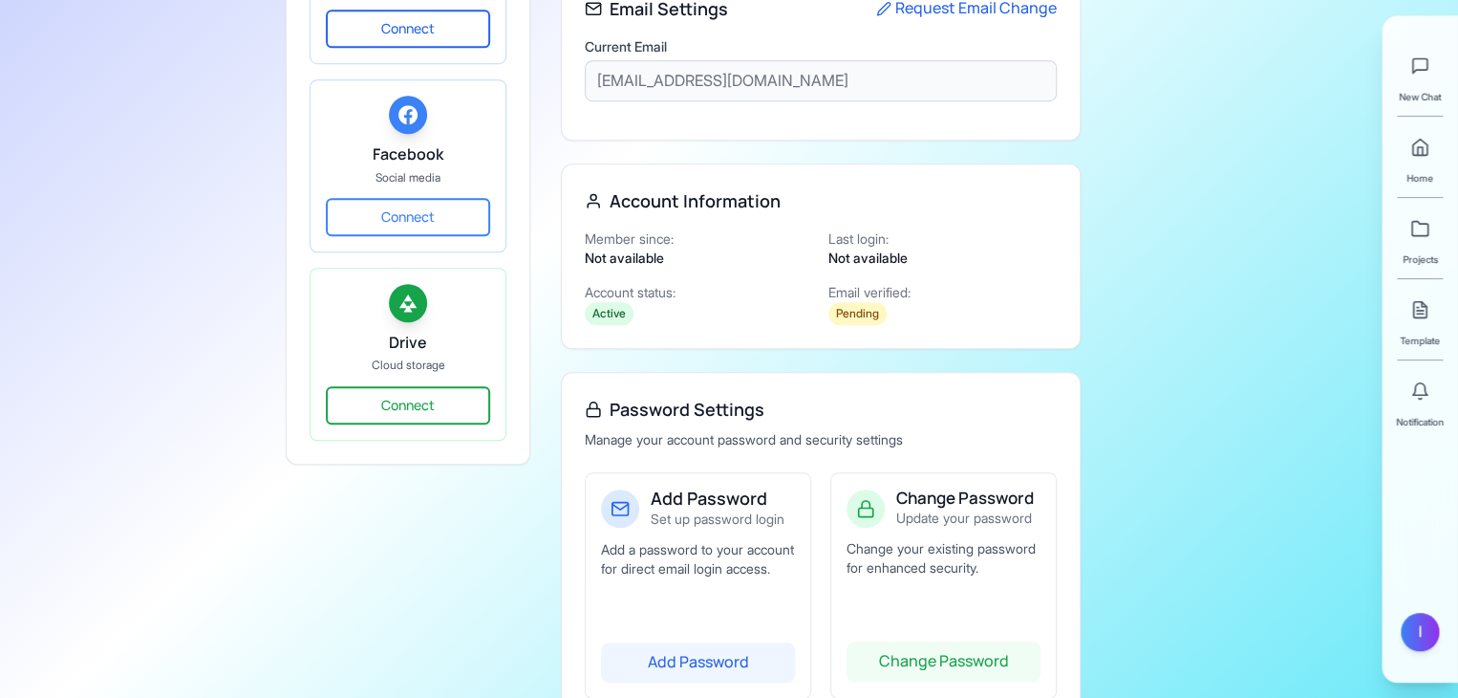
scroll to position [700, 0]
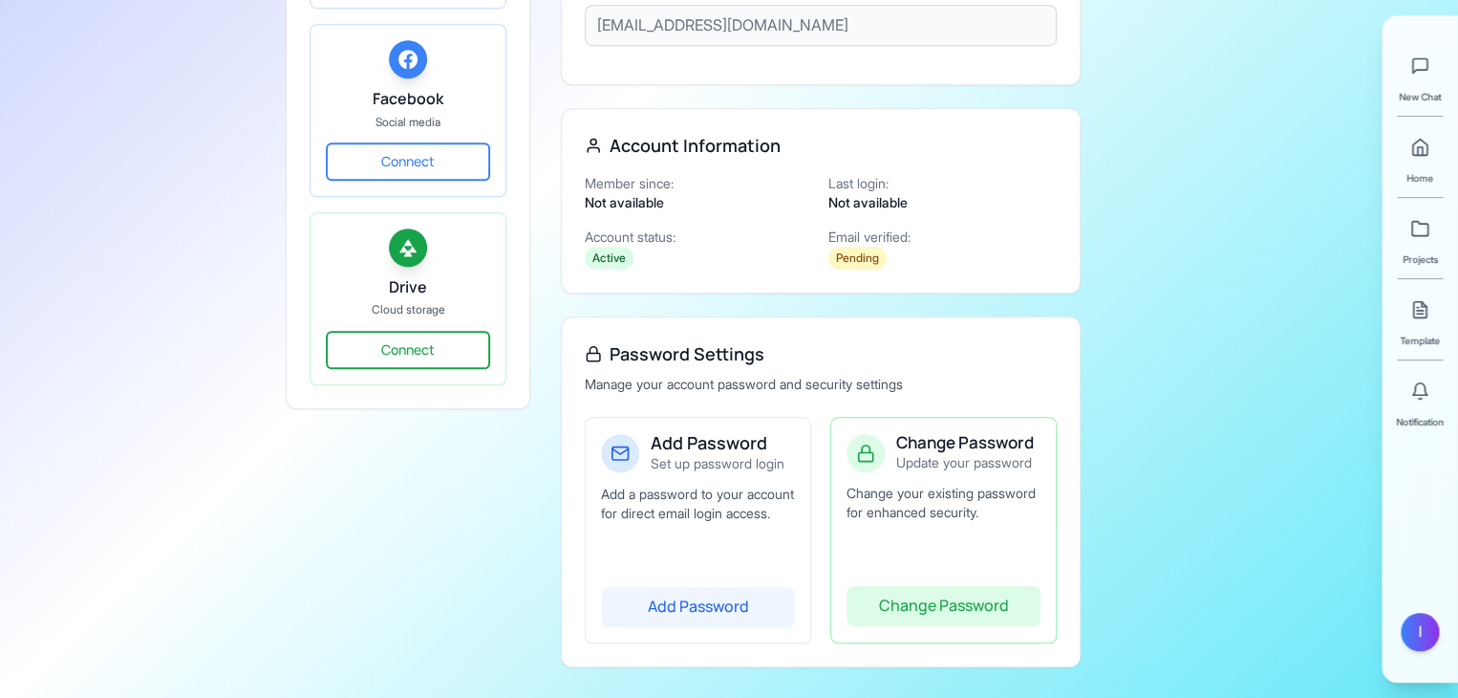
click at [926, 604] on button "Change Password" at bounding box center [944, 606] width 194 height 40
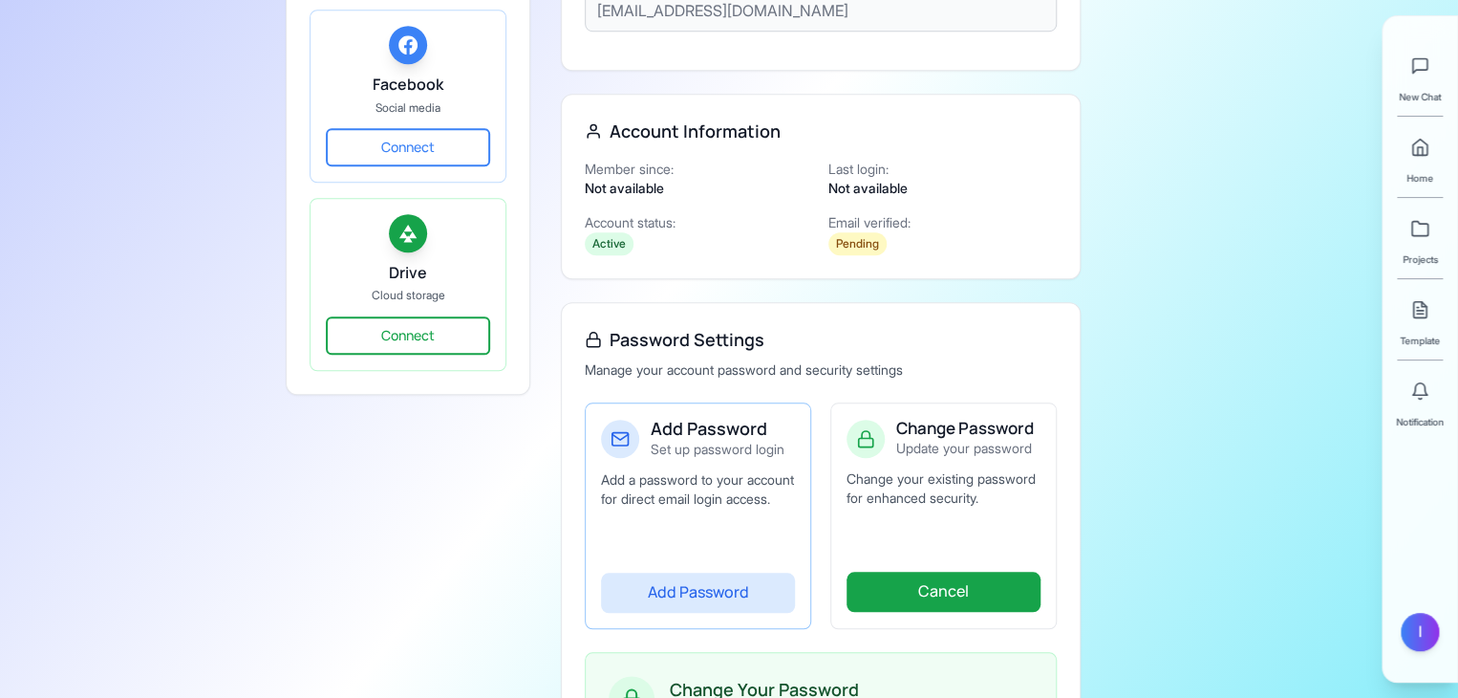
click at [738, 607] on button "Add Password" at bounding box center [698, 592] width 194 height 40
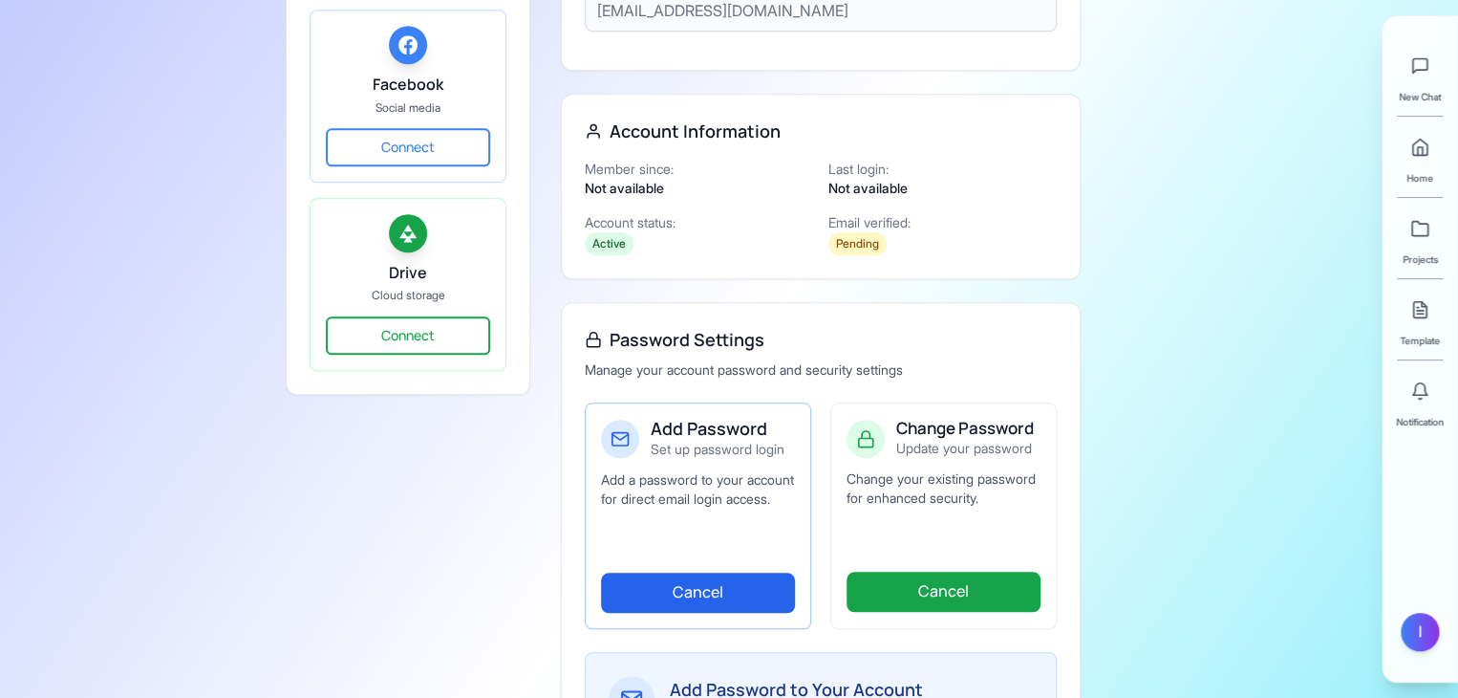
click at [661, 532] on div "Add Password Set up password login Add a password to your account for direct em…" at bounding box center [698, 515] width 226 height 226
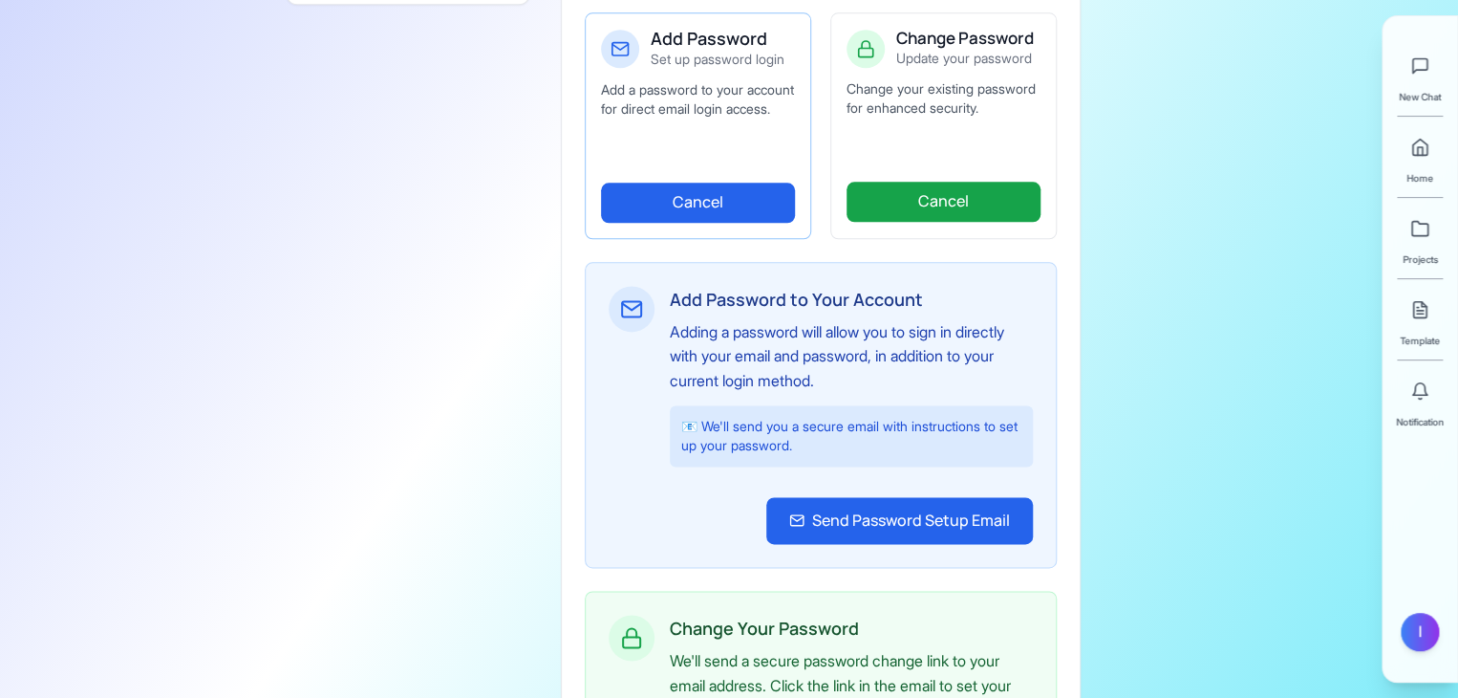
scroll to position [1089, 0]
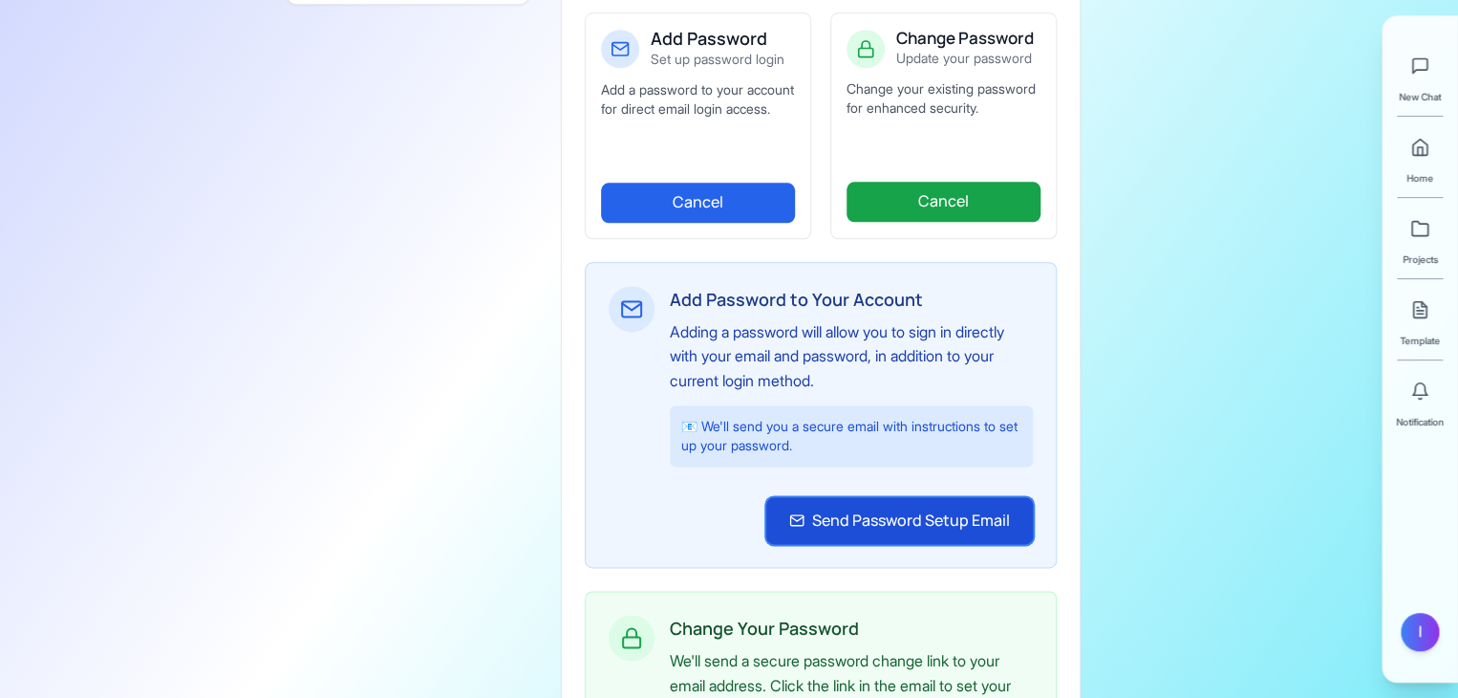
click at [882, 530] on button "Send Password Setup Email" at bounding box center [899, 521] width 267 height 48
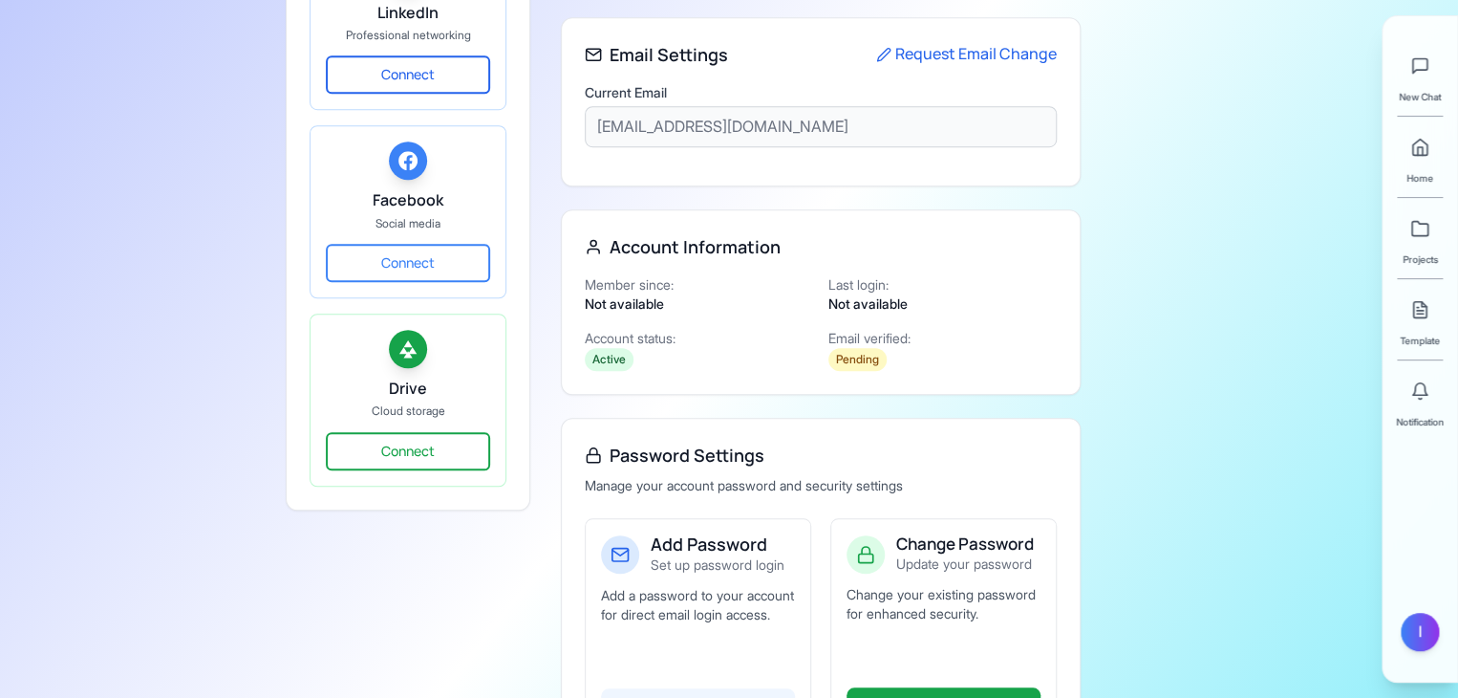
scroll to position [515, 0]
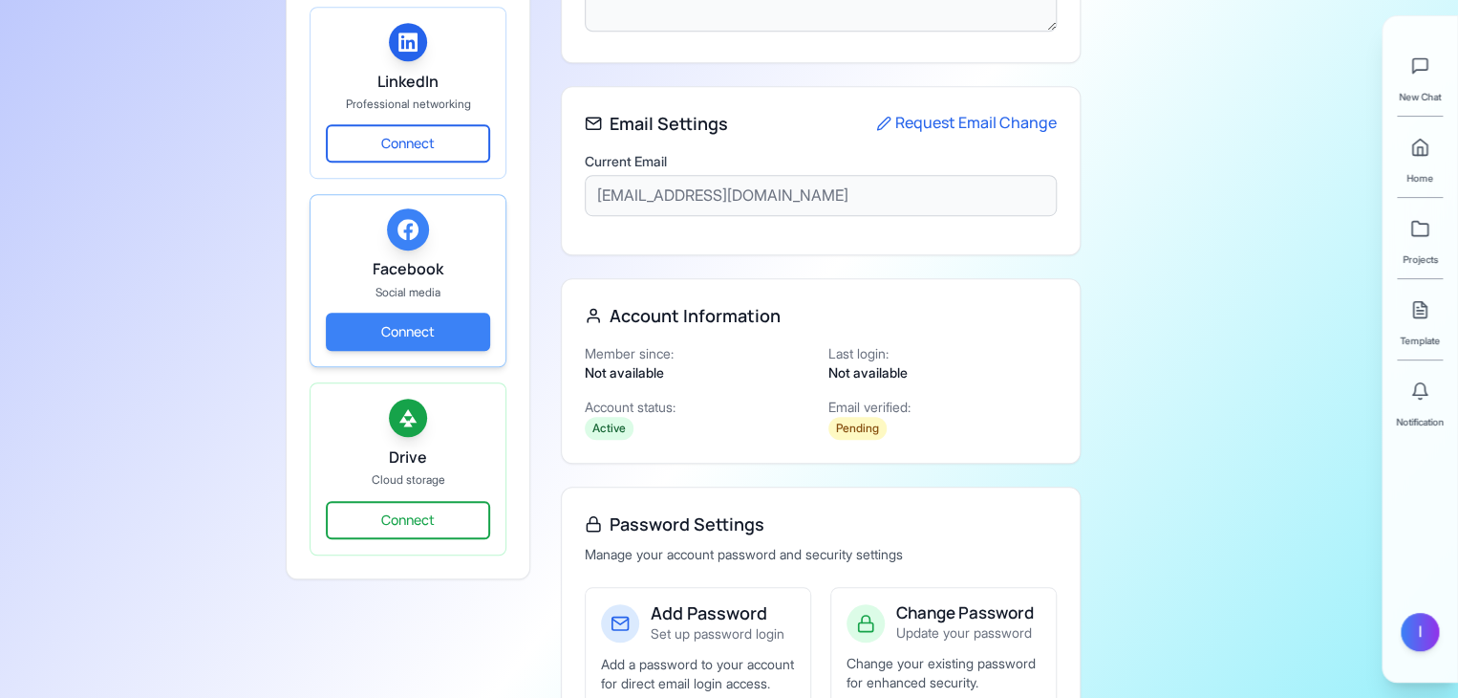
click at [403, 314] on button "Connect" at bounding box center [408, 332] width 164 height 38
click at [431, 315] on button "Connect" at bounding box center [408, 332] width 164 height 38
click at [405, 322] on button "Connect" at bounding box center [408, 332] width 164 height 38
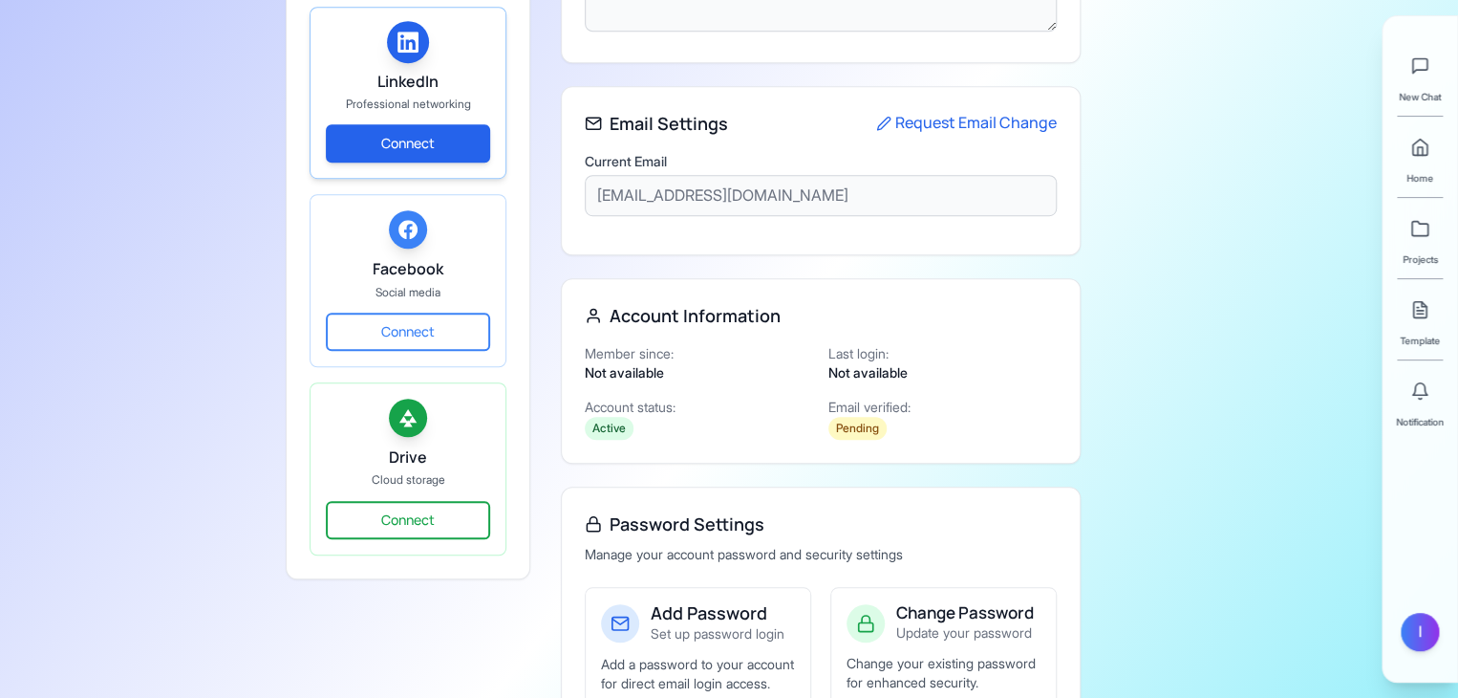
click at [396, 127] on button "Connect" at bounding box center [408, 143] width 164 height 38
click at [443, 146] on button "Connect" at bounding box center [408, 143] width 164 height 38
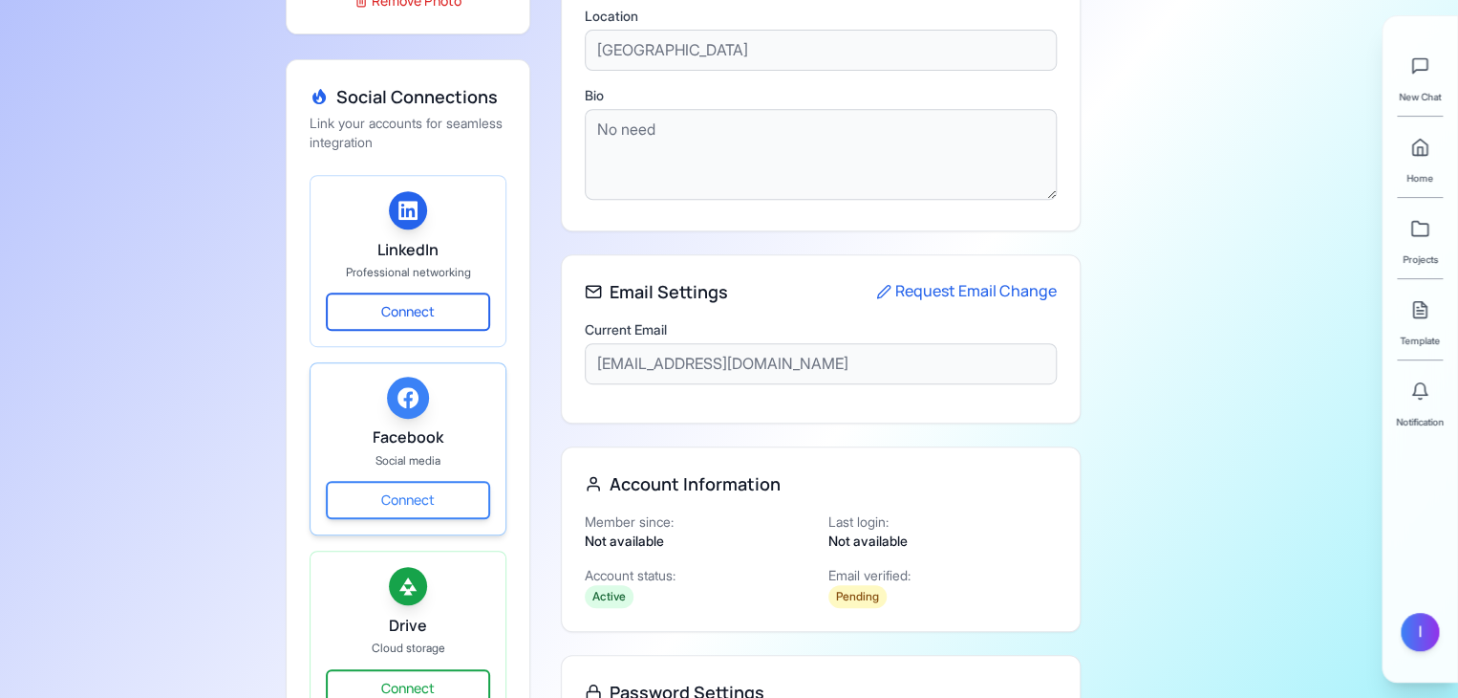
scroll to position [329, 0]
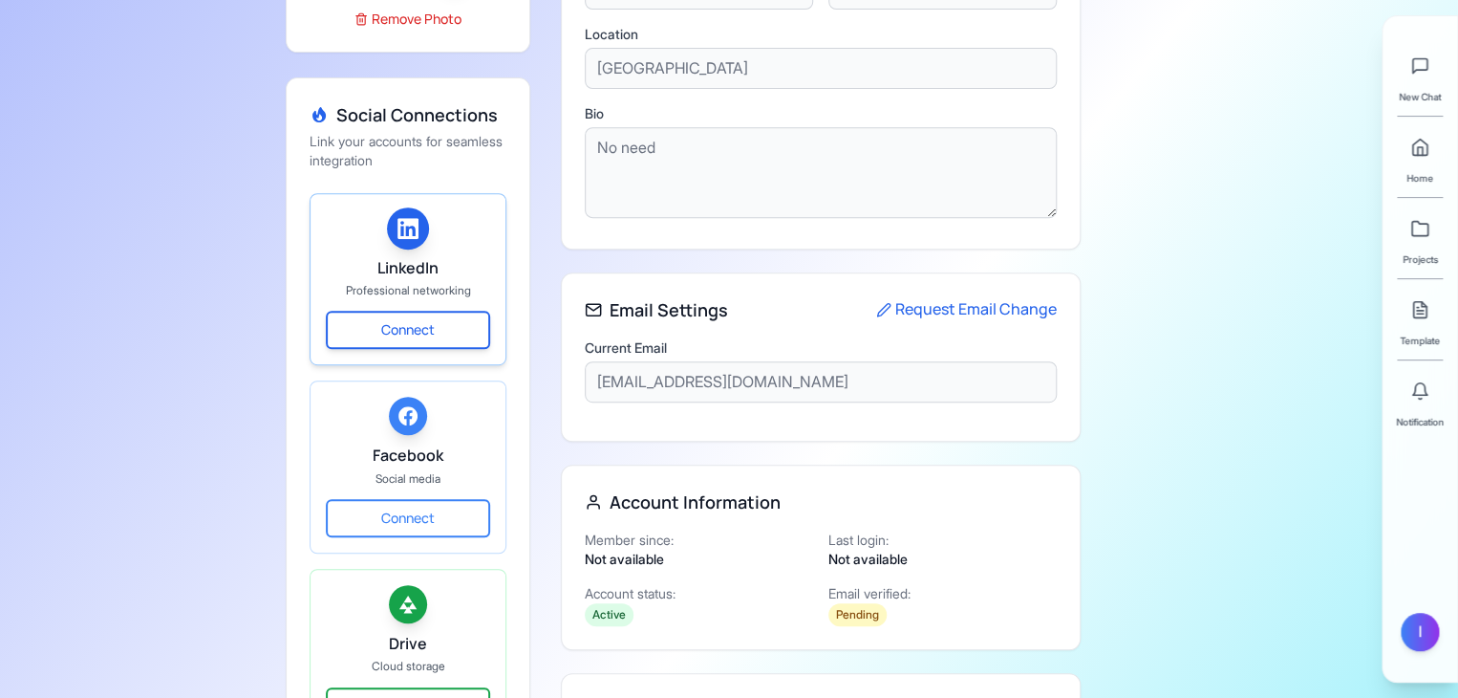
click at [405, 224] on icon at bounding box center [408, 228] width 21 height 21
click at [404, 209] on div at bounding box center [408, 228] width 42 height 42
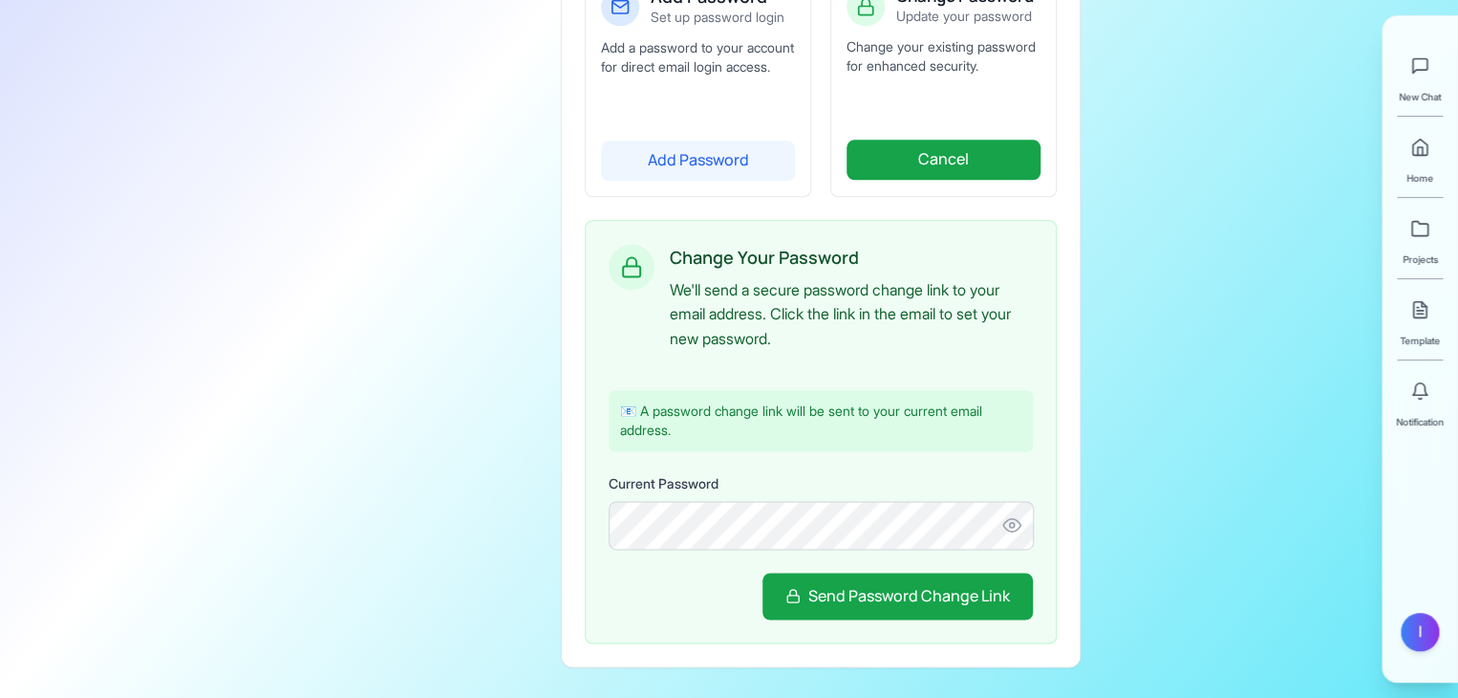
scroll to position [1147, 0]
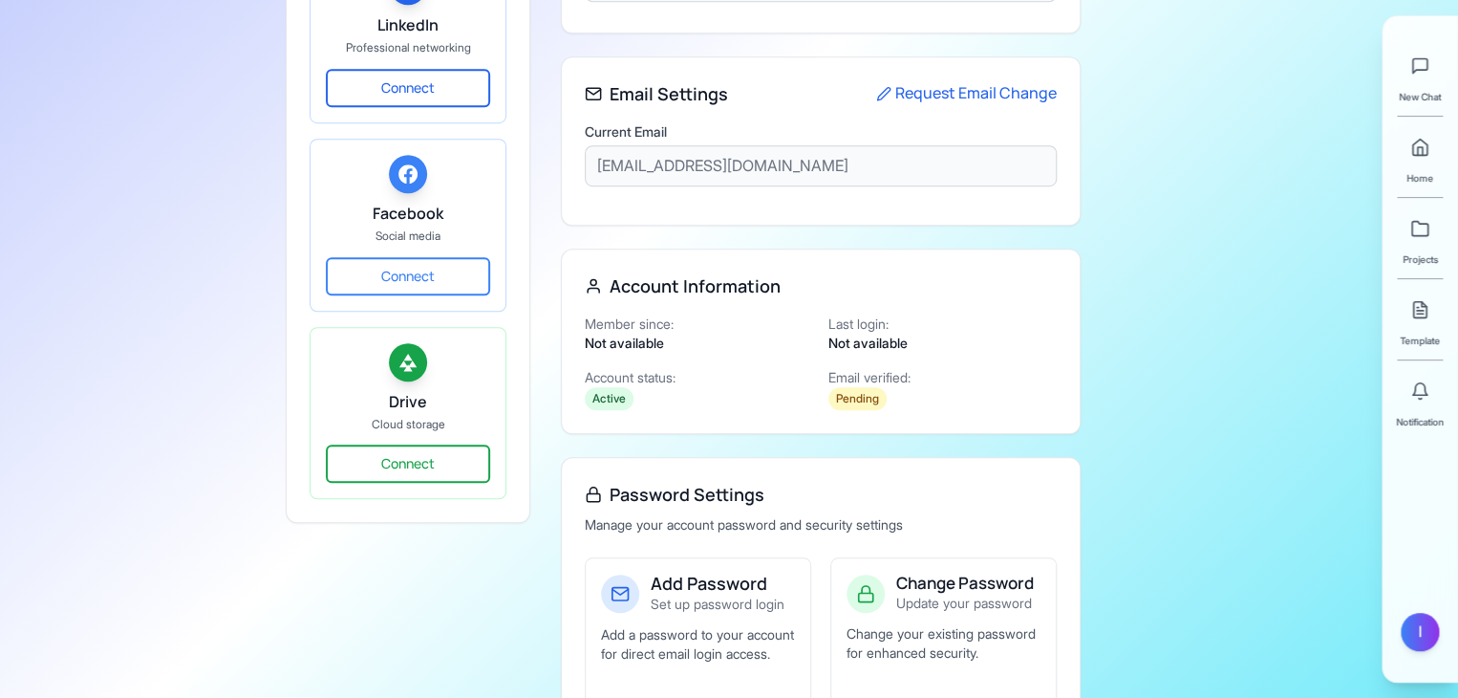
scroll to position [700, 0]
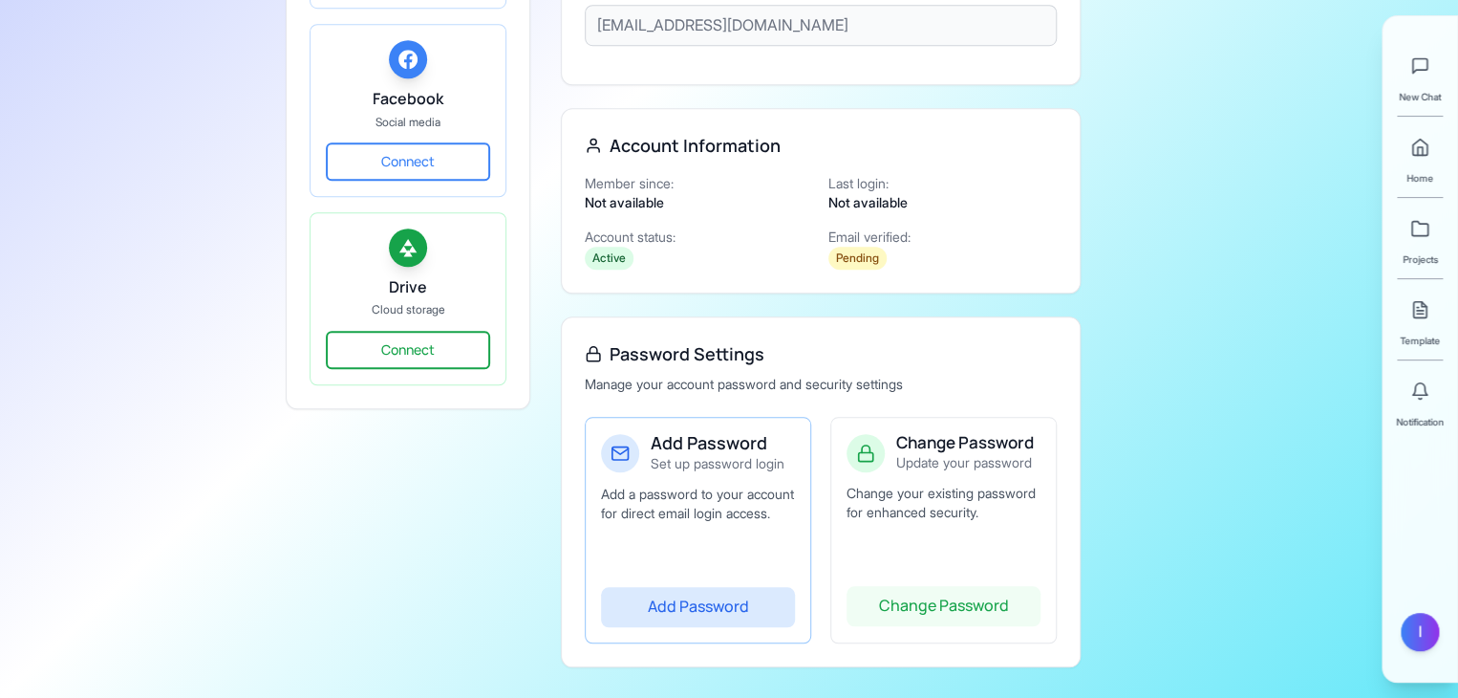
click at [721, 610] on button "Add Password" at bounding box center [698, 607] width 194 height 40
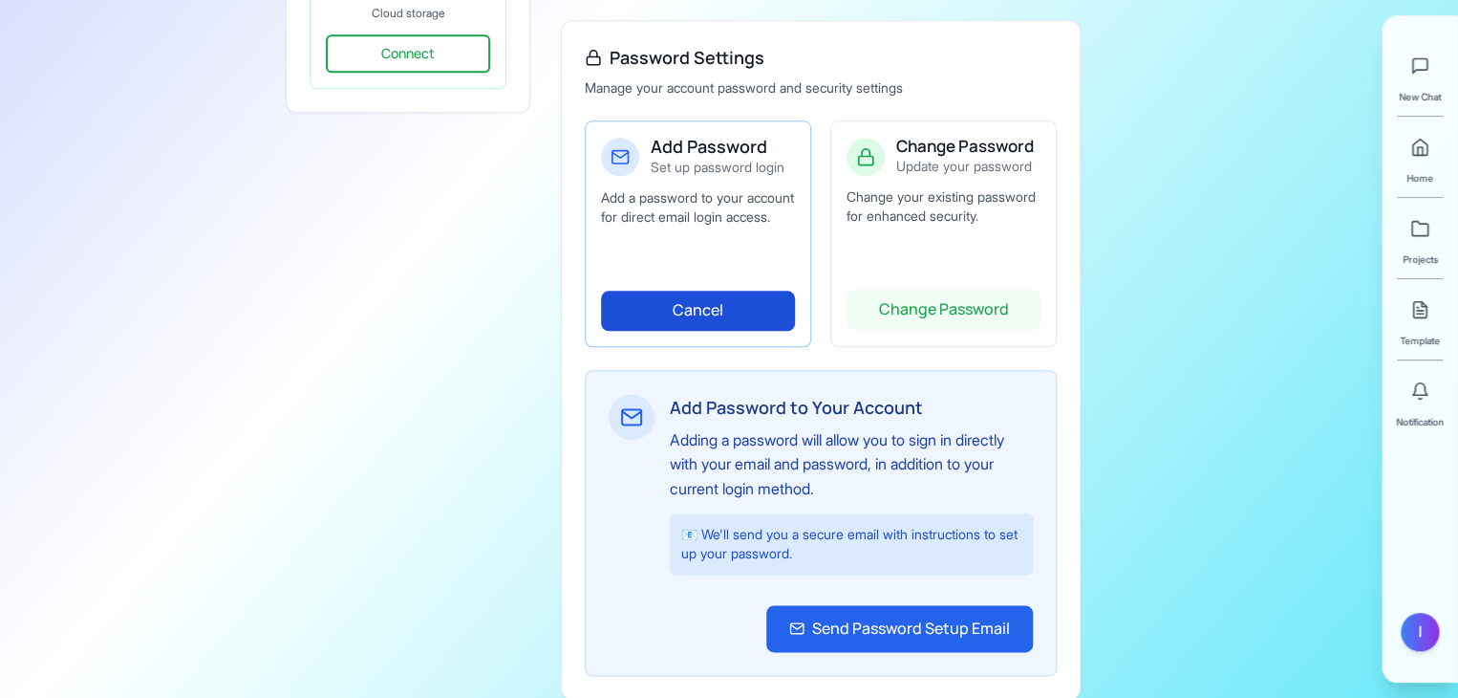
scroll to position [1028, 0]
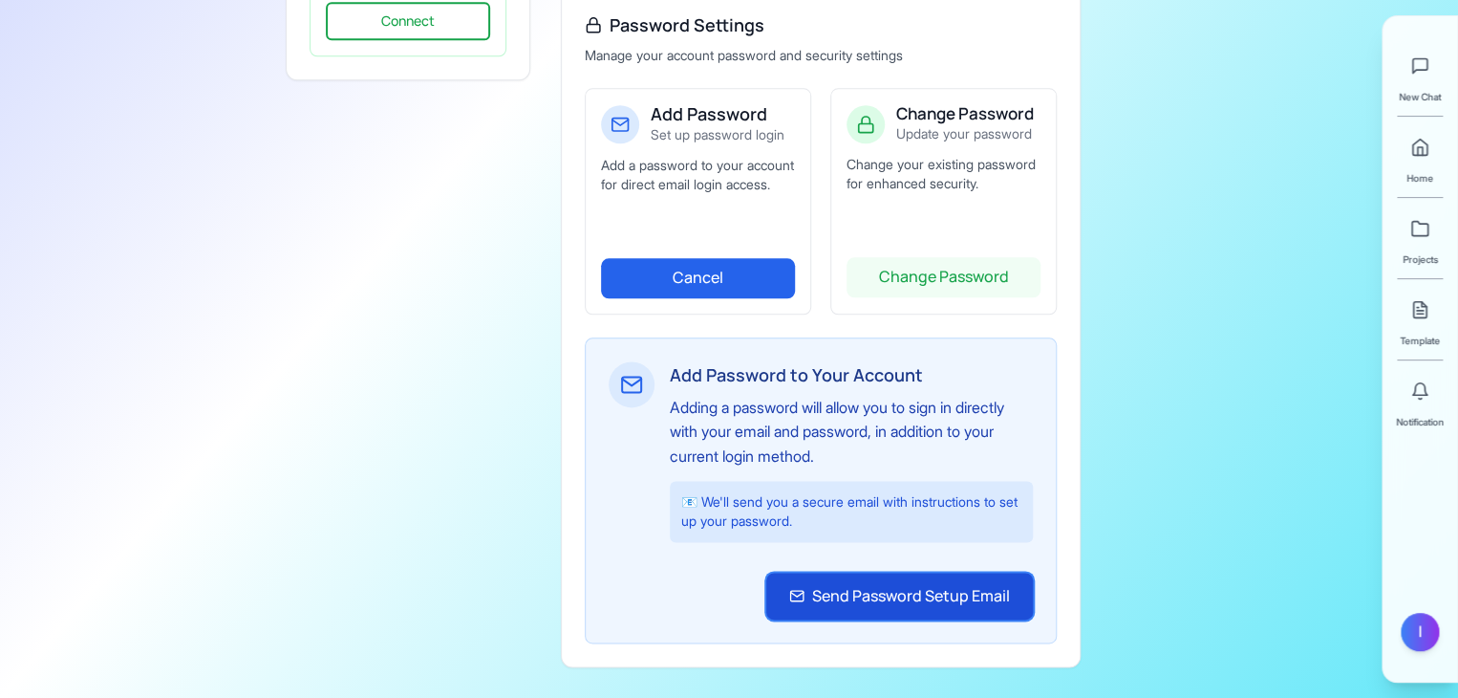
click at [837, 595] on button "Send Password Setup Email" at bounding box center [899, 596] width 267 height 48
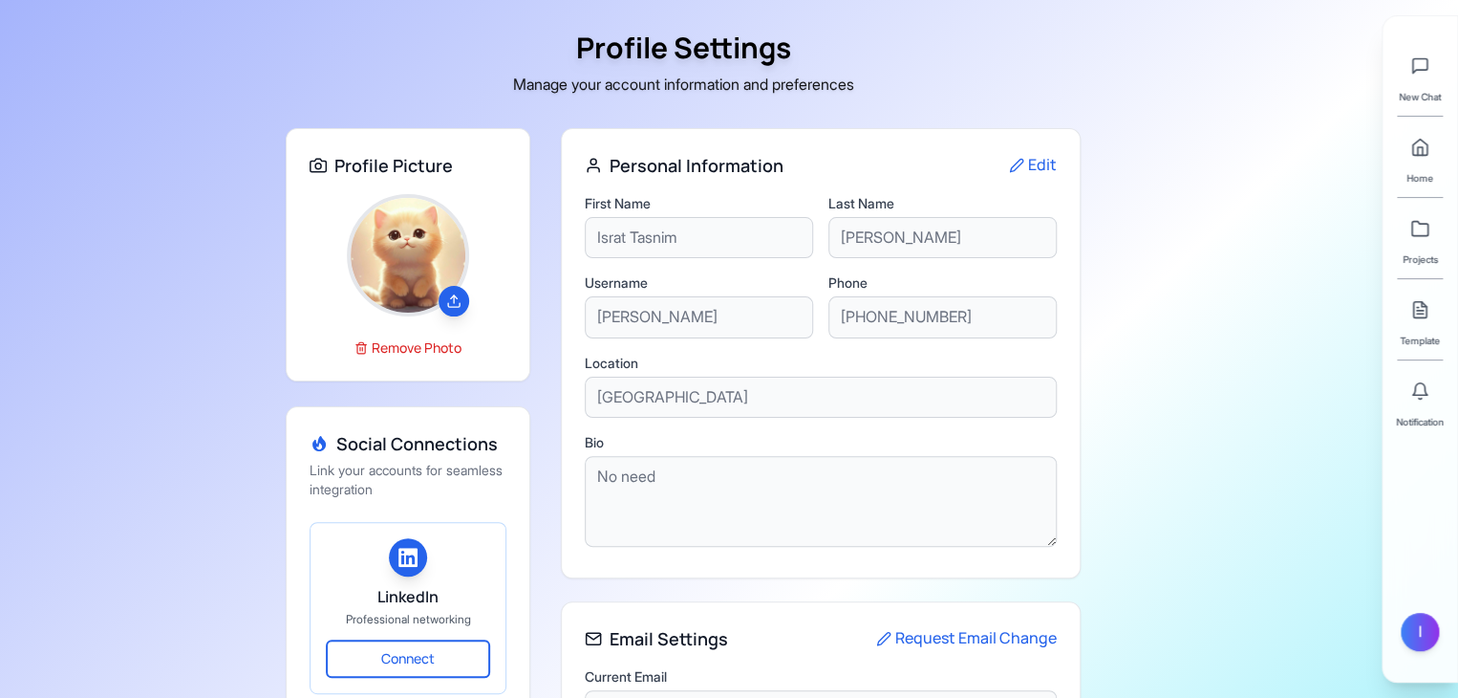
scroll to position [700, 0]
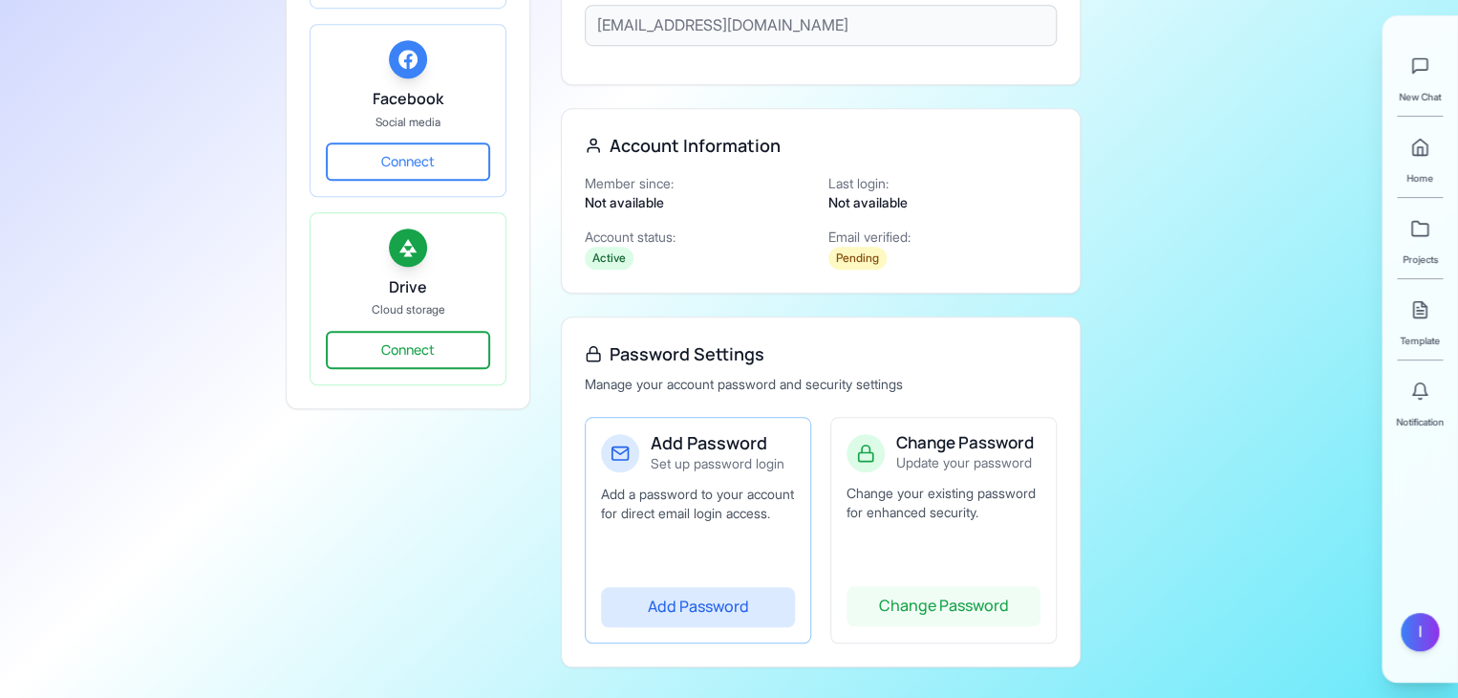
click at [722, 614] on button "Add Password" at bounding box center [698, 607] width 194 height 40
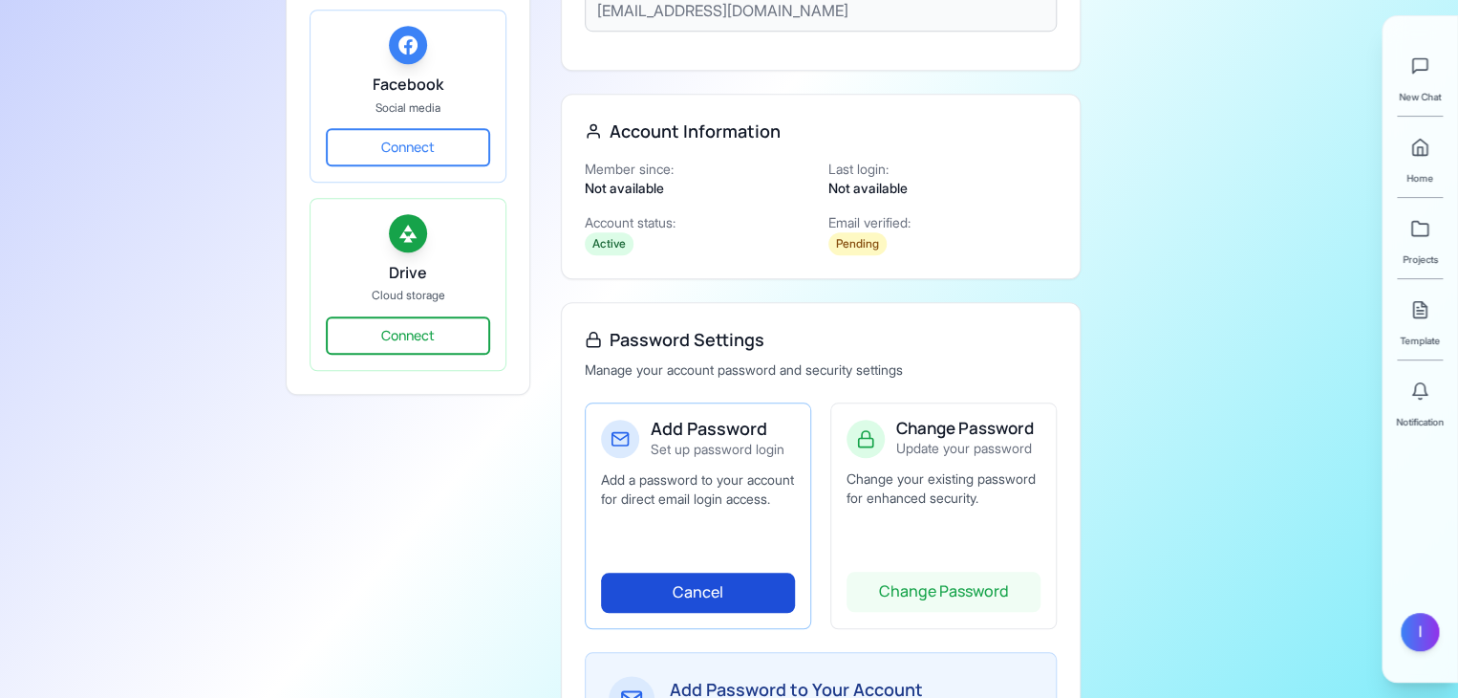
scroll to position [1028, 0]
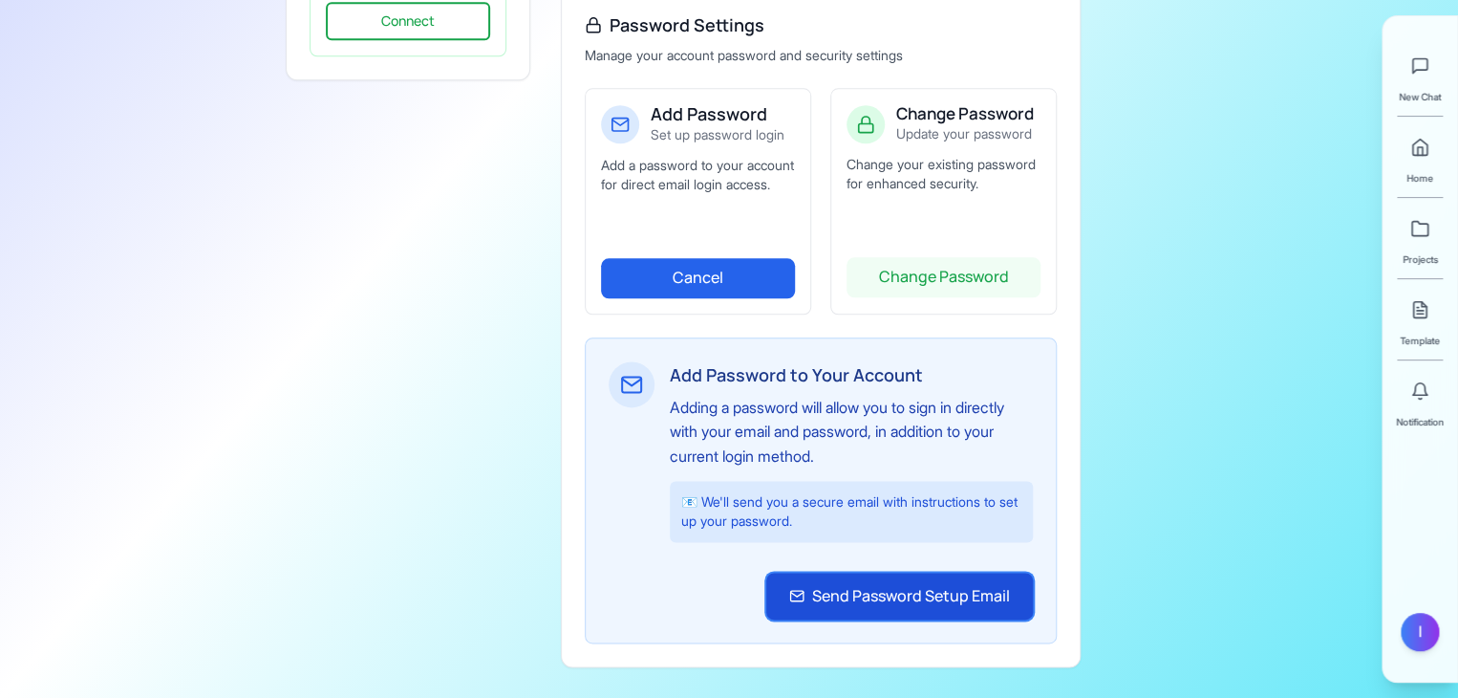
click at [830, 610] on button "Send Password Setup Email" at bounding box center [899, 596] width 267 height 48
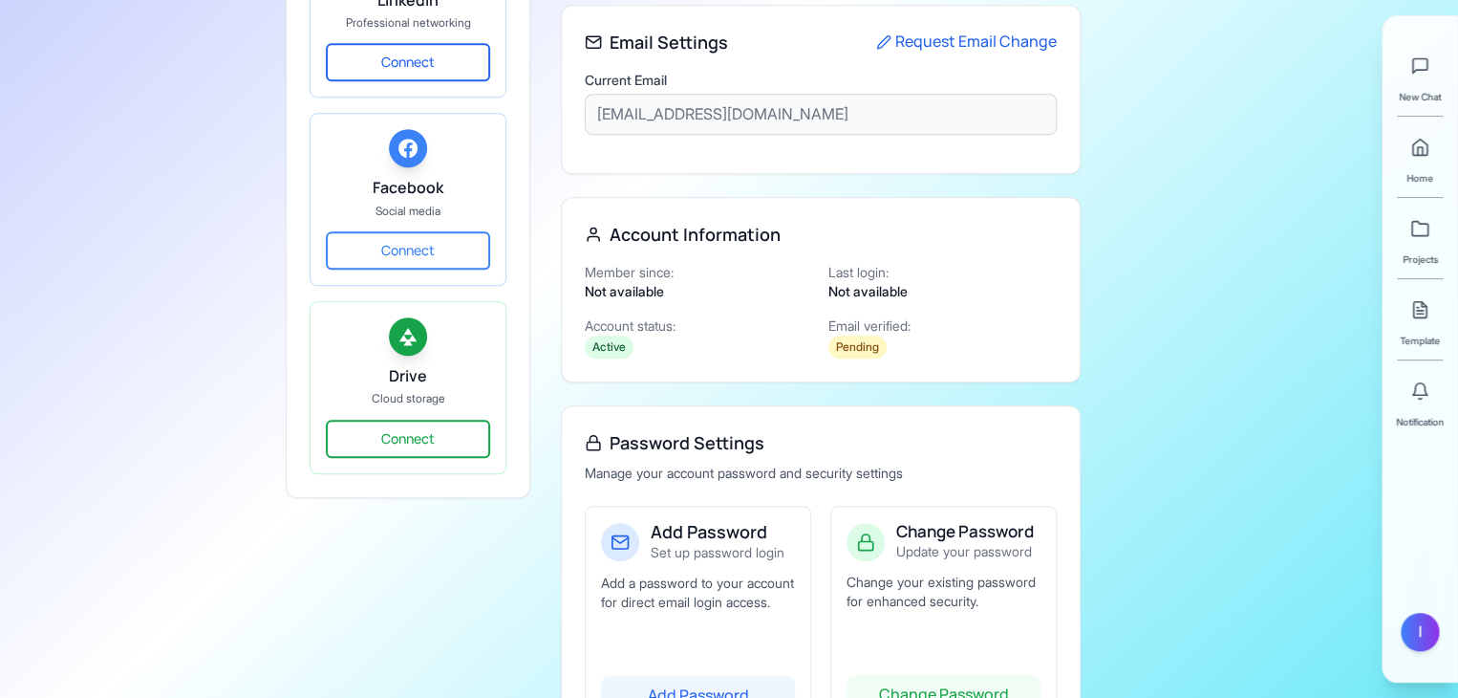
scroll to position [700, 0]
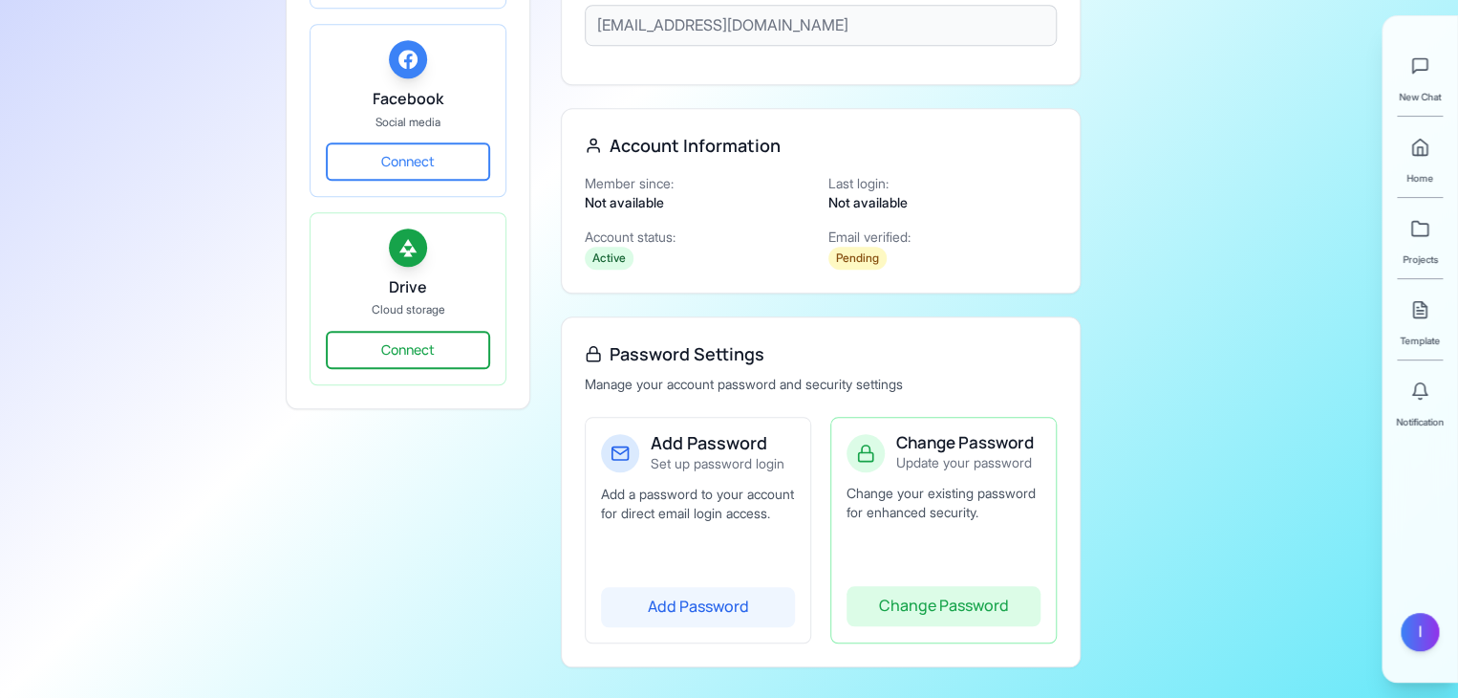
click at [917, 608] on button "Change Password" at bounding box center [944, 606] width 194 height 40
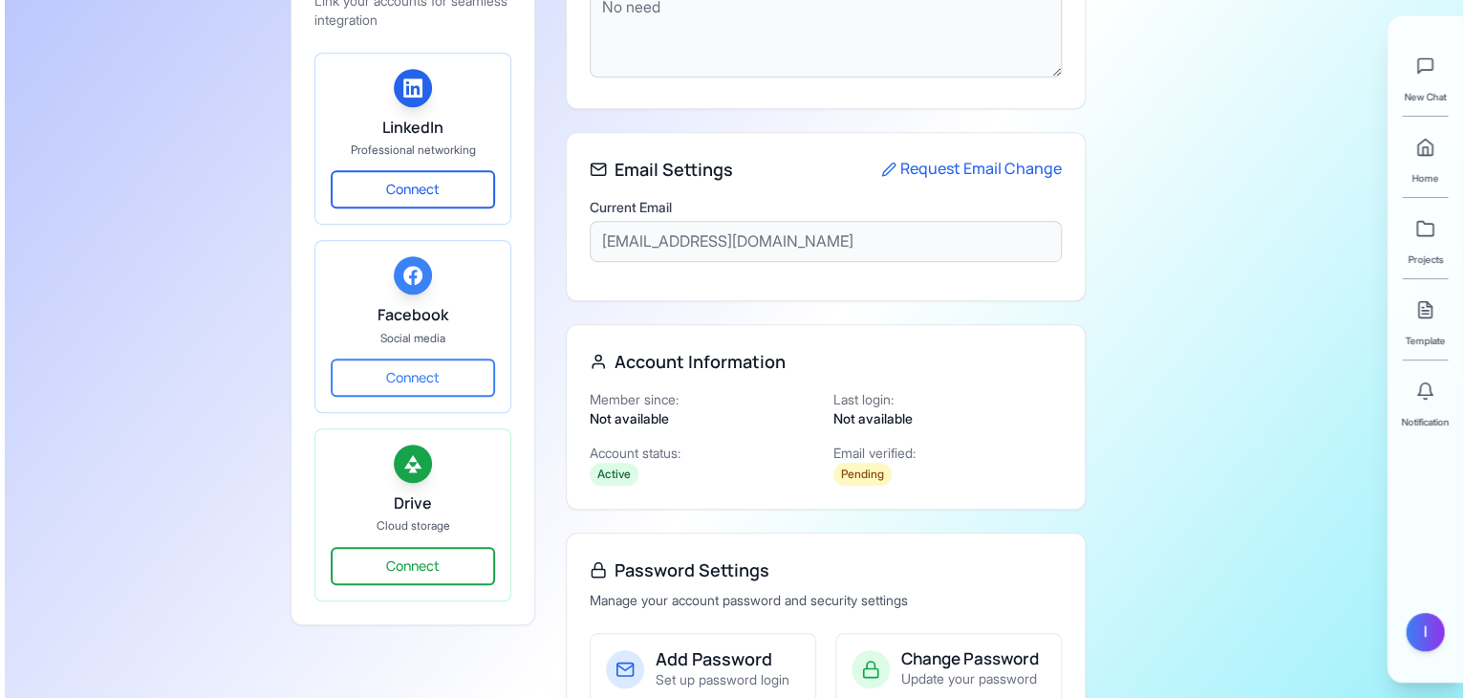
scroll to position [0, 0]
